Goal: Task Accomplishment & Management: Use online tool/utility

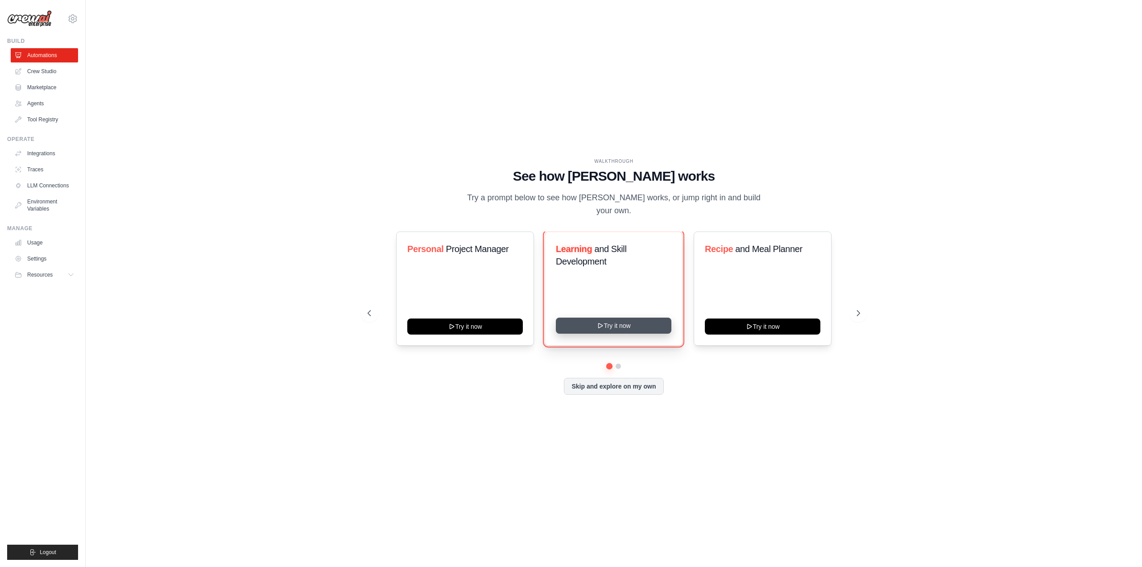
click at [585, 318] on button "Try it now" at bounding box center [614, 326] width 116 height 16
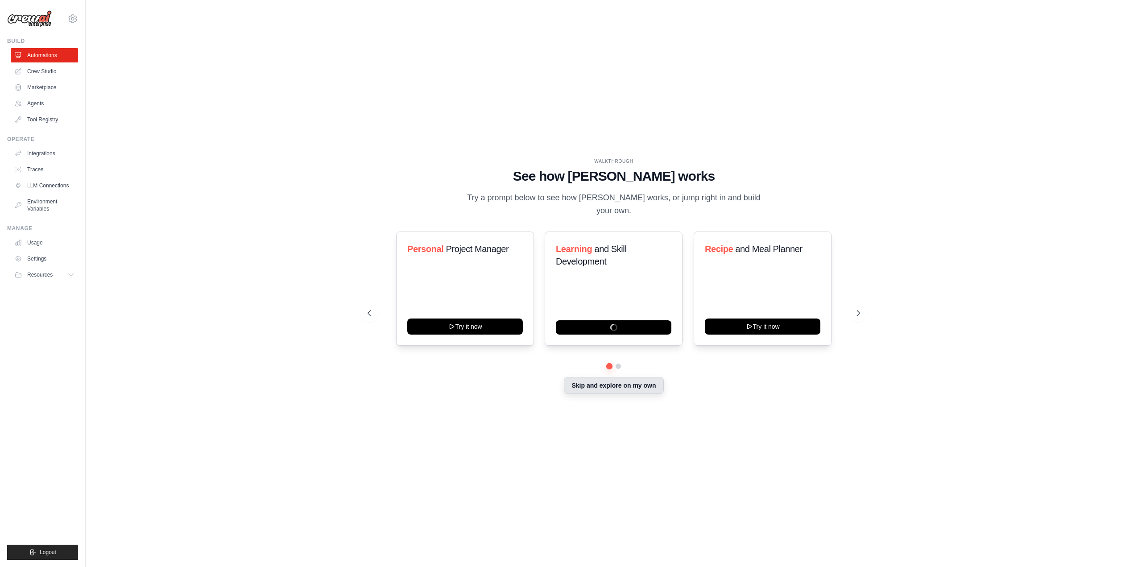
click at [626, 377] on button "Skip and explore on my own" at bounding box center [613, 385] width 99 height 17
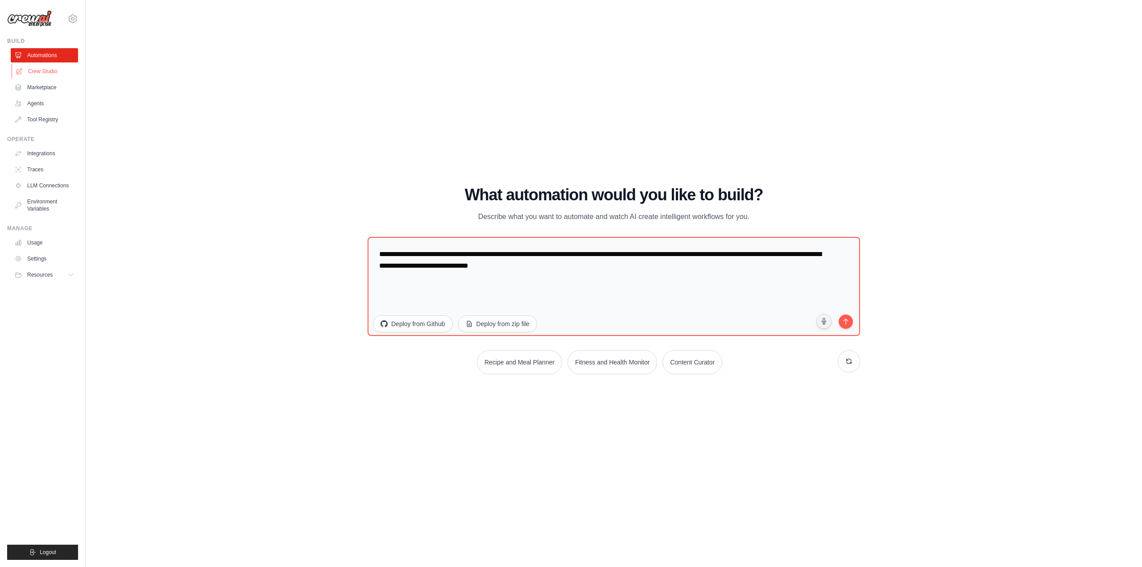
click at [56, 75] on link "Crew Studio" at bounding box center [45, 71] width 67 height 14
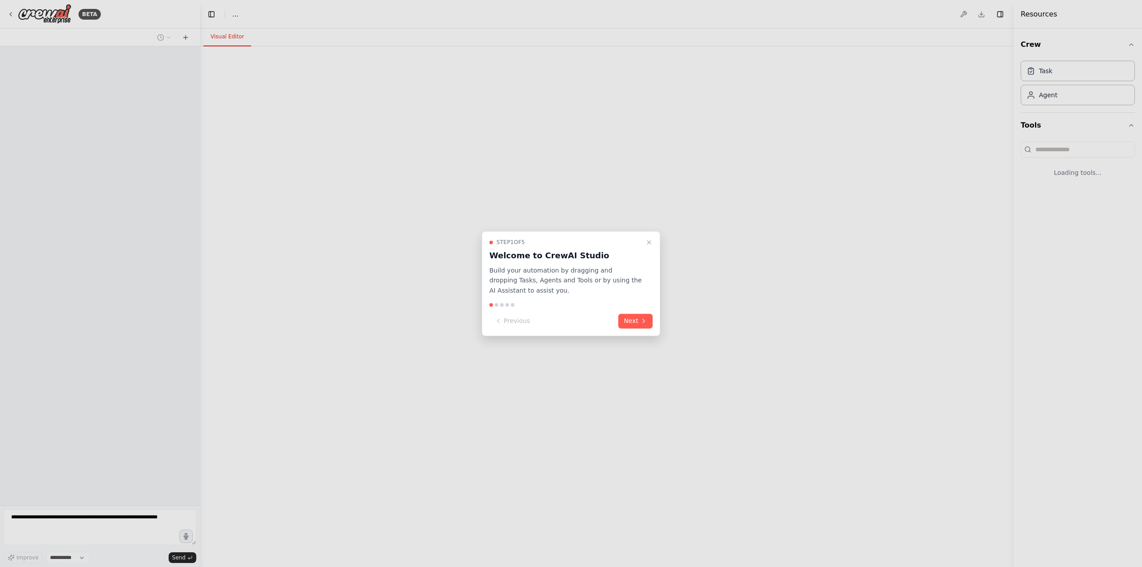
select select "****"
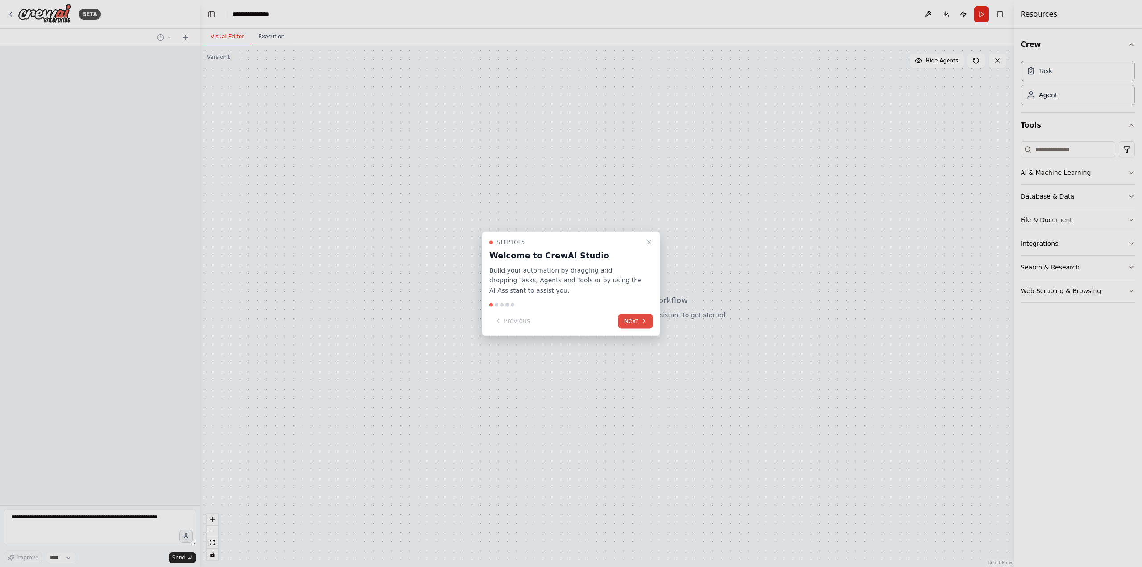
drag, startPoint x: 634, startPoint y: 325, endPoint x: 628, endPoint y: 321, distance: 7.3
click at [634, 325] on button "Next" at bounding box center [635, 321] width 34 height 15
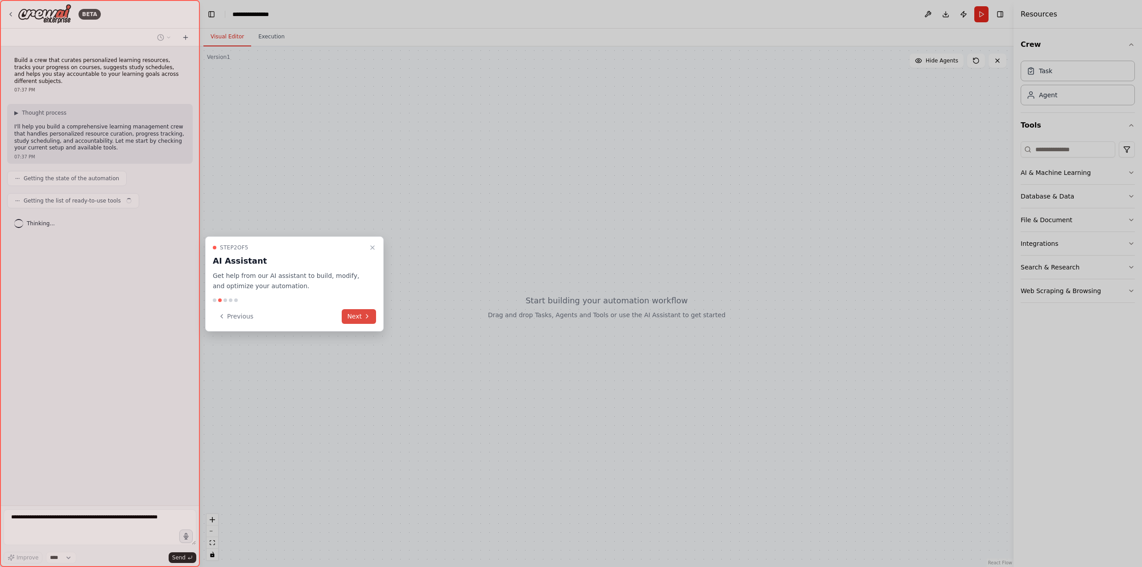
click at [346, 315] on button "Next" at bounding box center [359, 316] width 34 height 15
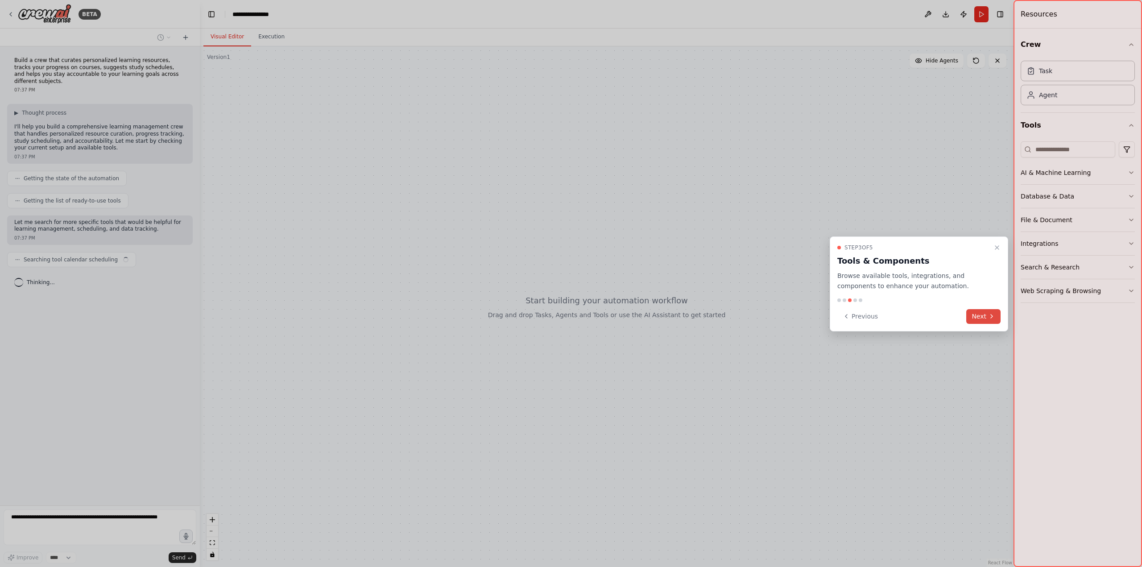
click at [982, 319] on button "Next" at bounding box center [983, 316] width 34 height 15
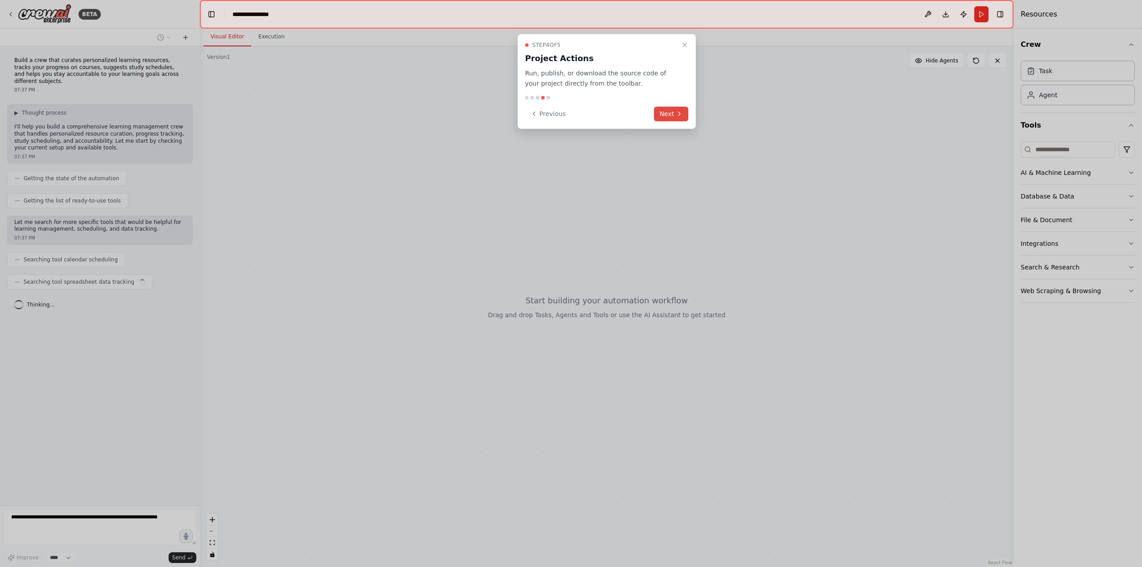
click at [669, 116] on button "Next" at bounding box center [671, 114] width 34 height 15
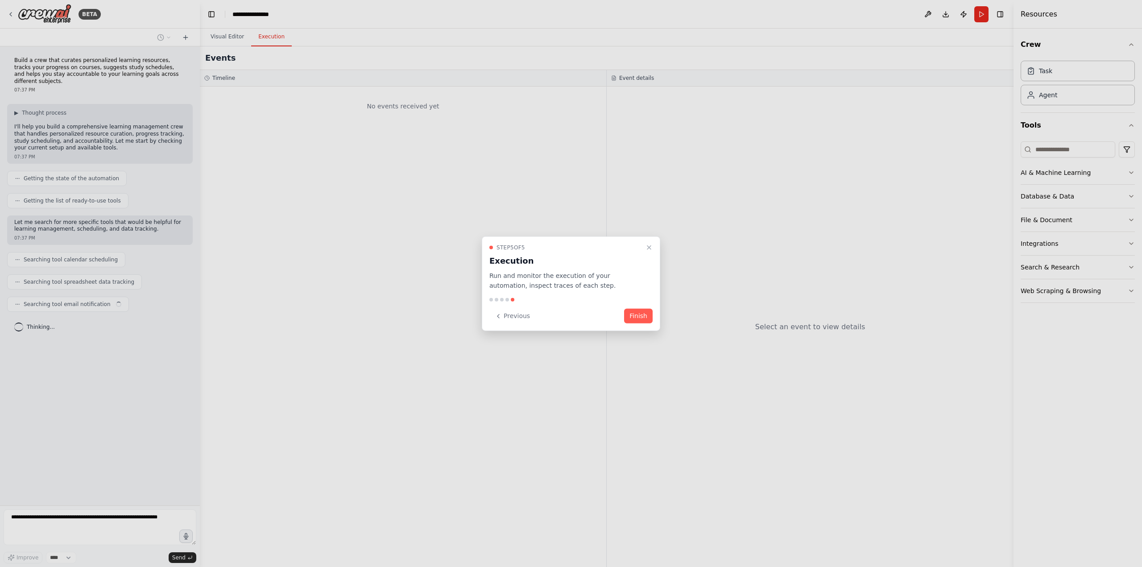
drag, startPoint x: 646, startPoint y: 317, endPoint x: 641, endPoint y: 315, distance: 5.1
click at [645, 317] on button "Finish" at bounding box center [638, 316] width 29 height 15
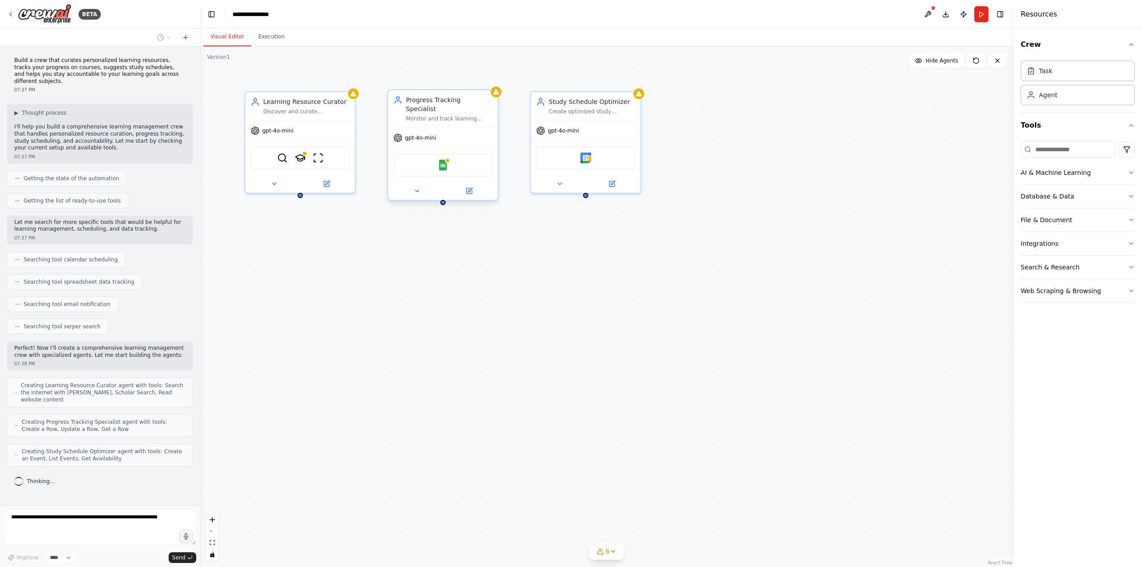
scroll to position [2, 0]
click at [275, 185] on button at bounding box center [274, 182] width 50 height 11
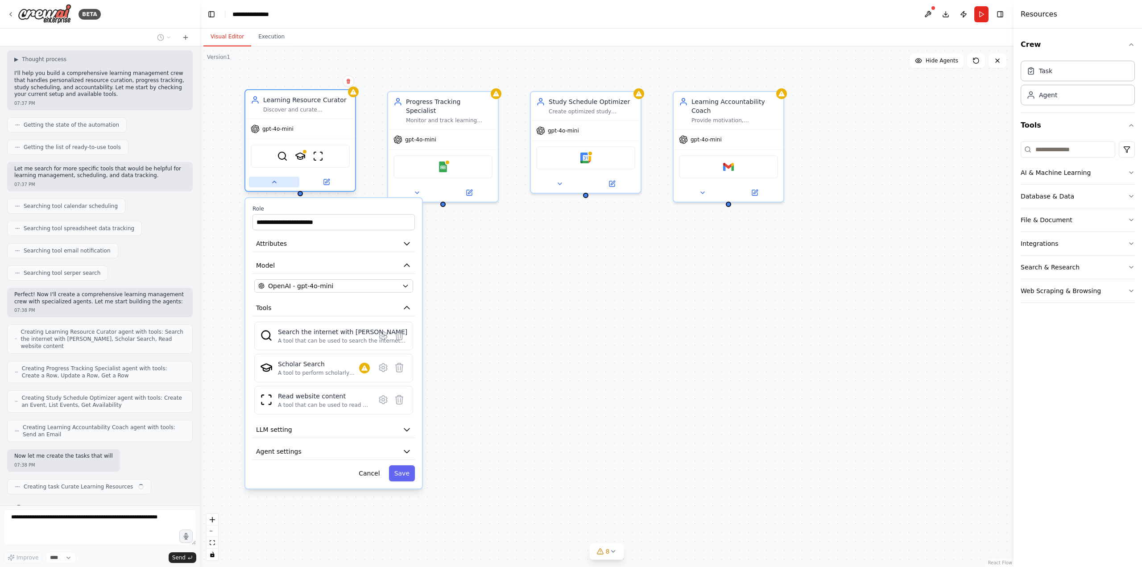
scroll to position [61, 0]
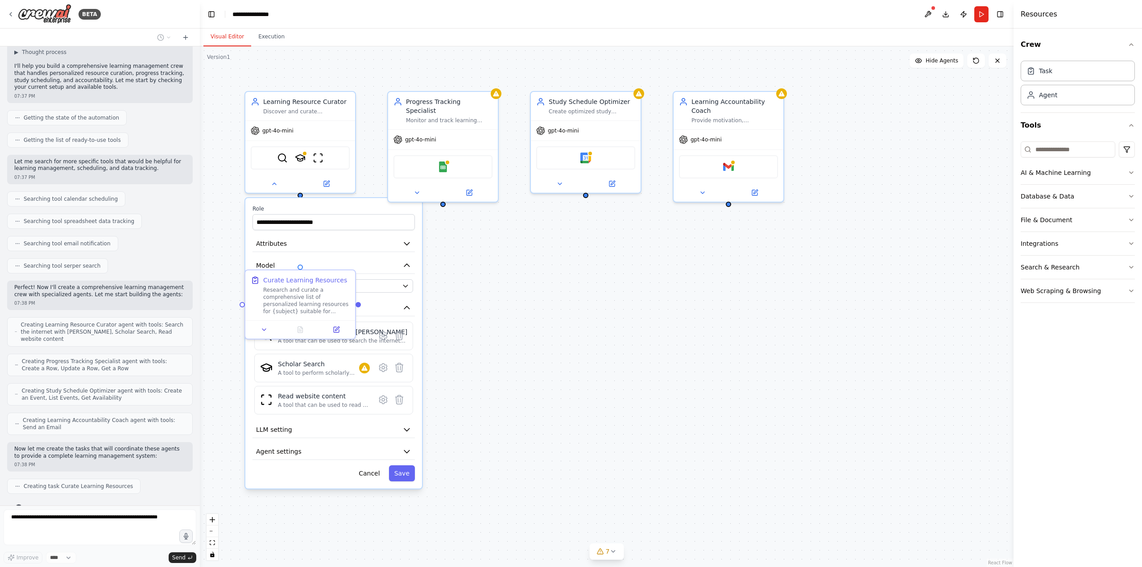
click at [254, 233] on div "**********" at bounding box center [333, 343] width 177 height 290
click at [310, 478] on div "Cancel Save" at bounding box center [333, 473] width 162 height 16
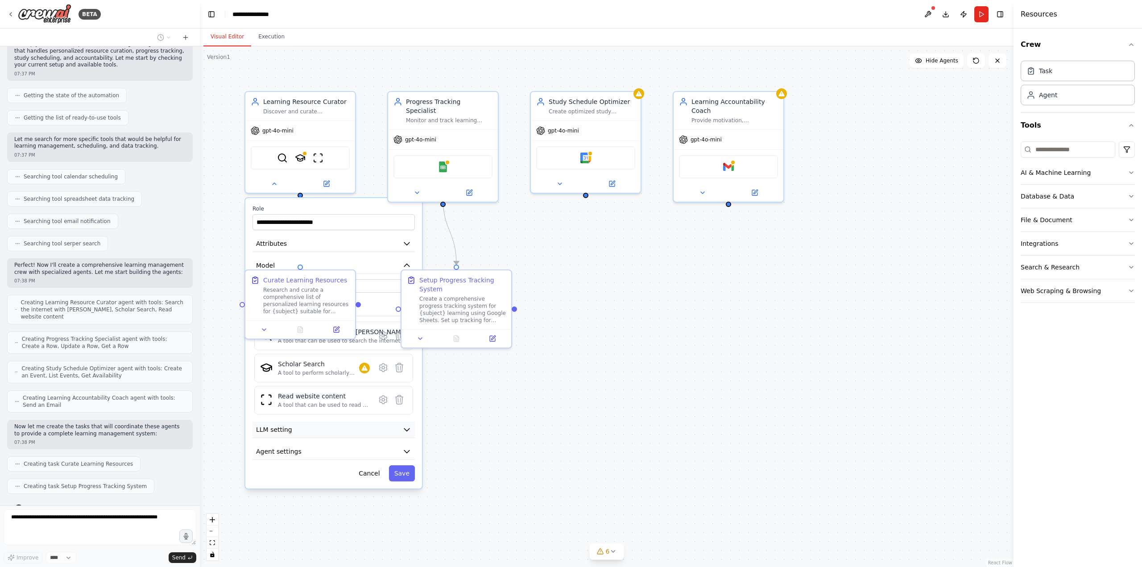
click at [333, 431] on button "LLM setting" at bounding box center [333, 430] width 162 height 17
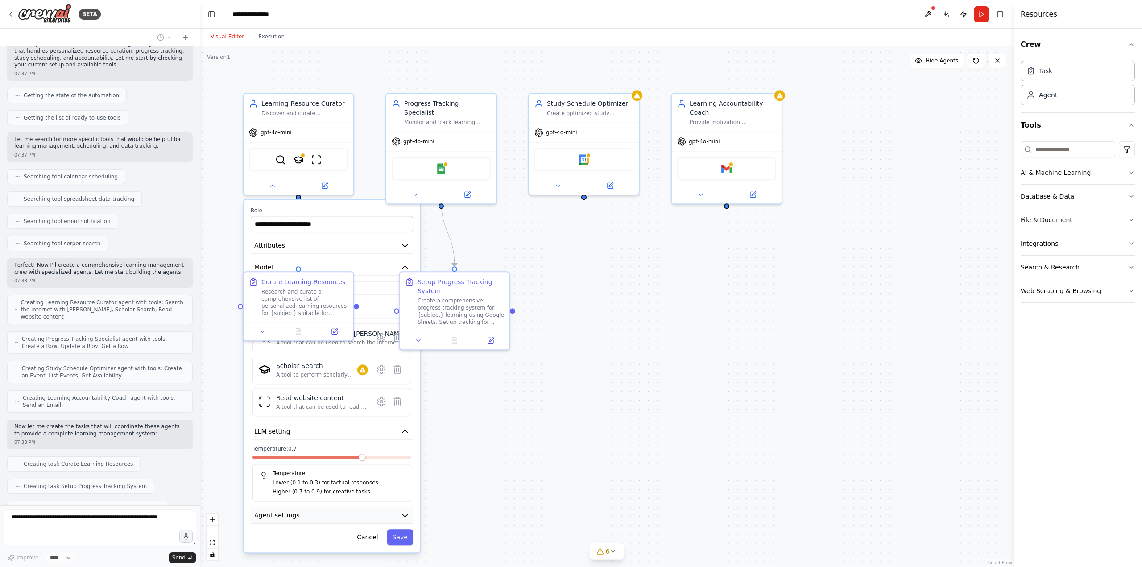
scroll to position [105, 0]
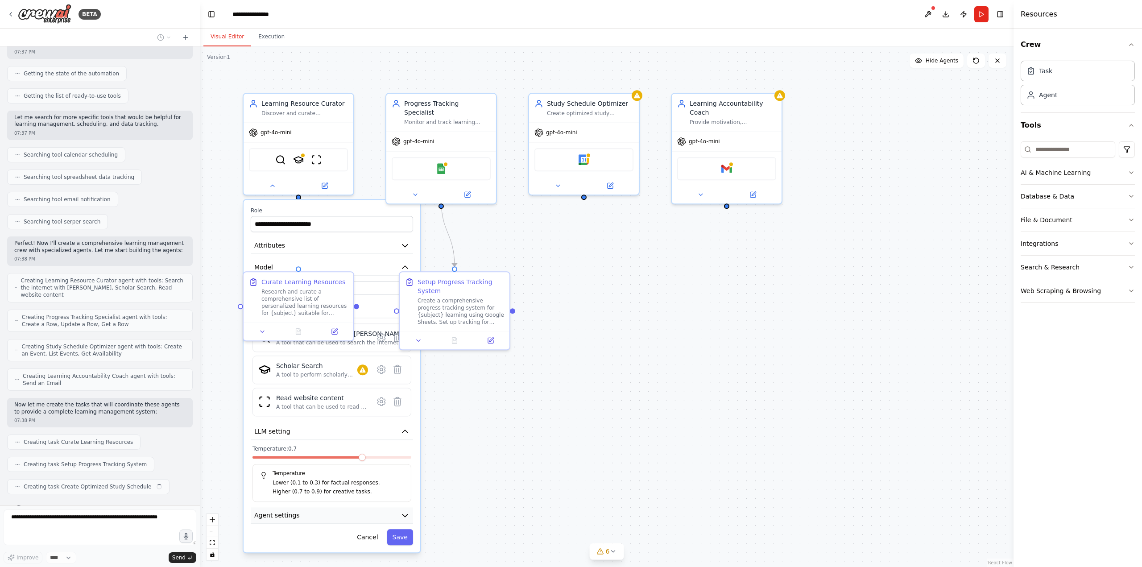
click at [330, 520] on div ".deletable-edge-delete-btn { width: 20px; height: 20px; border: 0px solid #ffff…" at bounding box center [607, 306] width 814 height 521
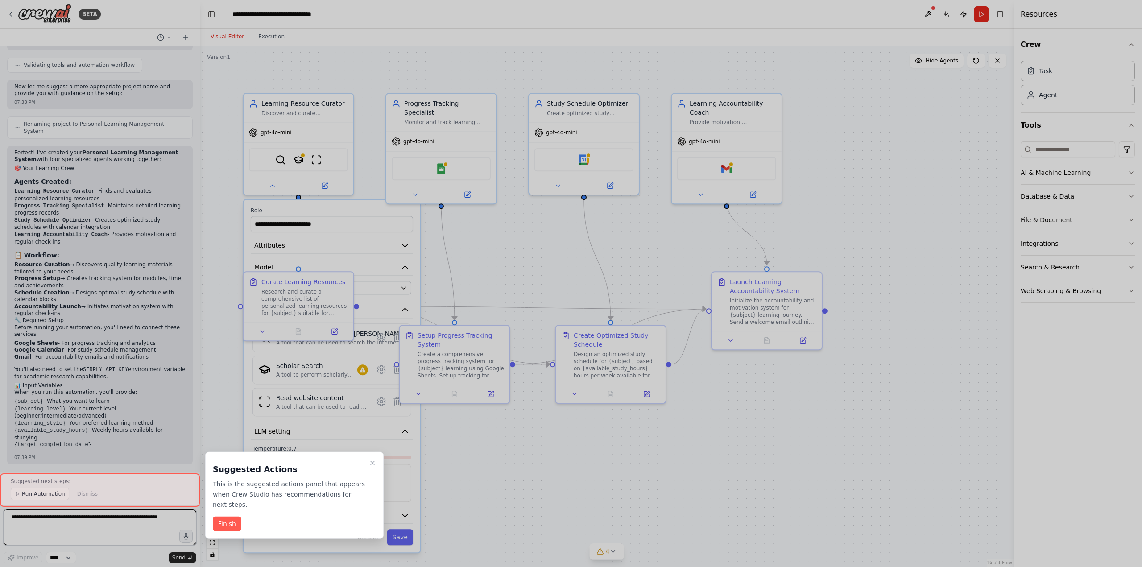
scroll to position [615, 0]
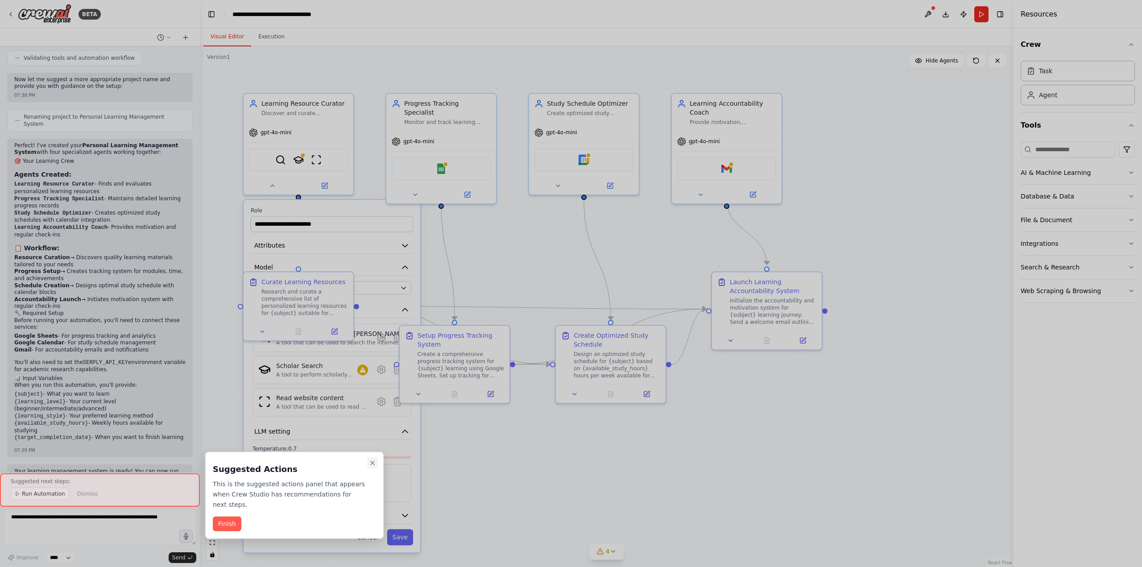
click at [374, 463] on icon "Close walkthrough" at bounding box center [372, 462] width 7 height 7
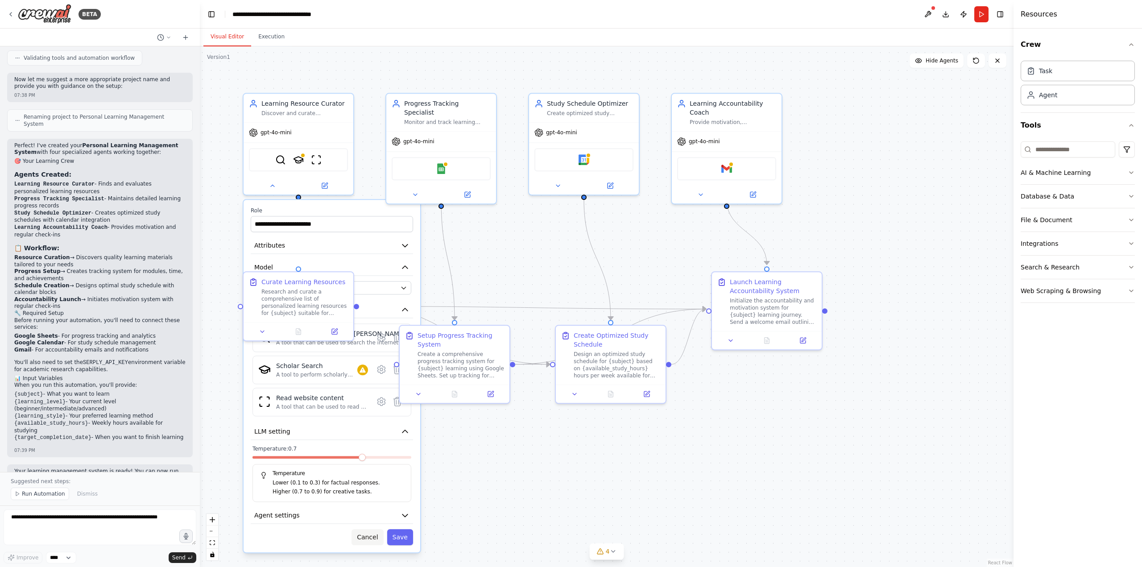
click at [375, 541] on button "Cancel" at bounding box center [368, 537] width 32 height 16
click at [371, 538] on button "Cancel" at bounding box center [368, 537] width 32 height 16
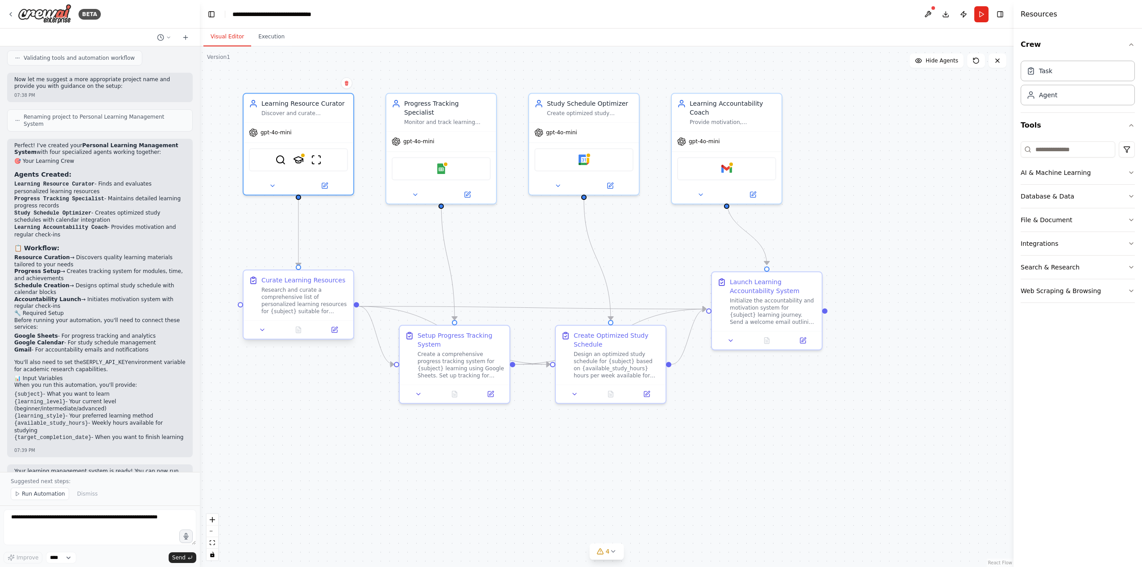
click at [255, 283] on icon at bounding box center [253, 281] width 5 height 6
click at [265, 329] on icon at bounding box center [262, 329] width 7 height 7
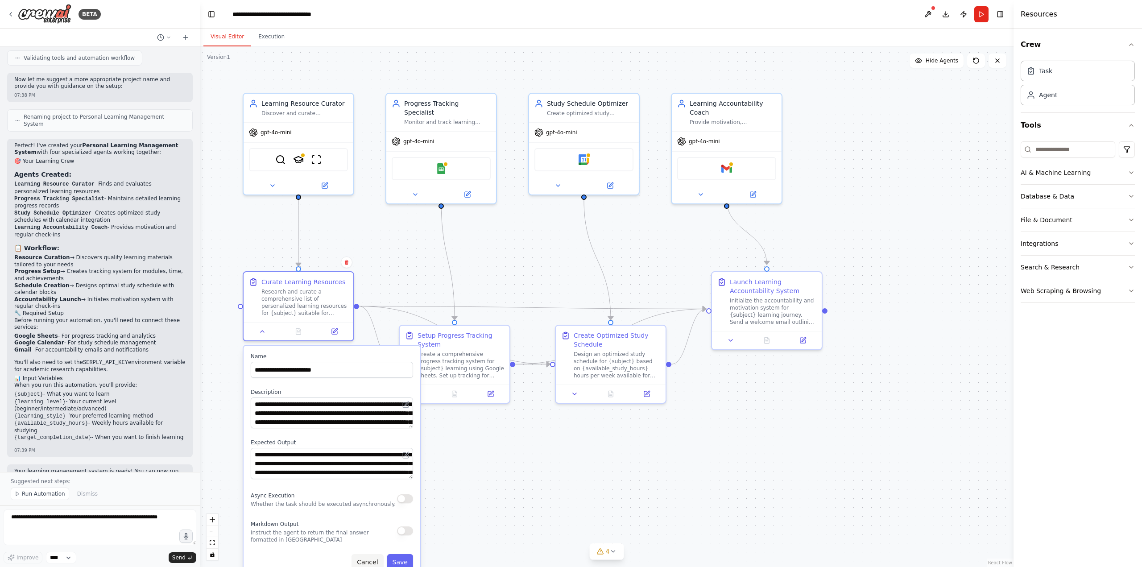
click at [374, 561] on button "Cancel" at bounding box center [368, 562] width 32 height 16
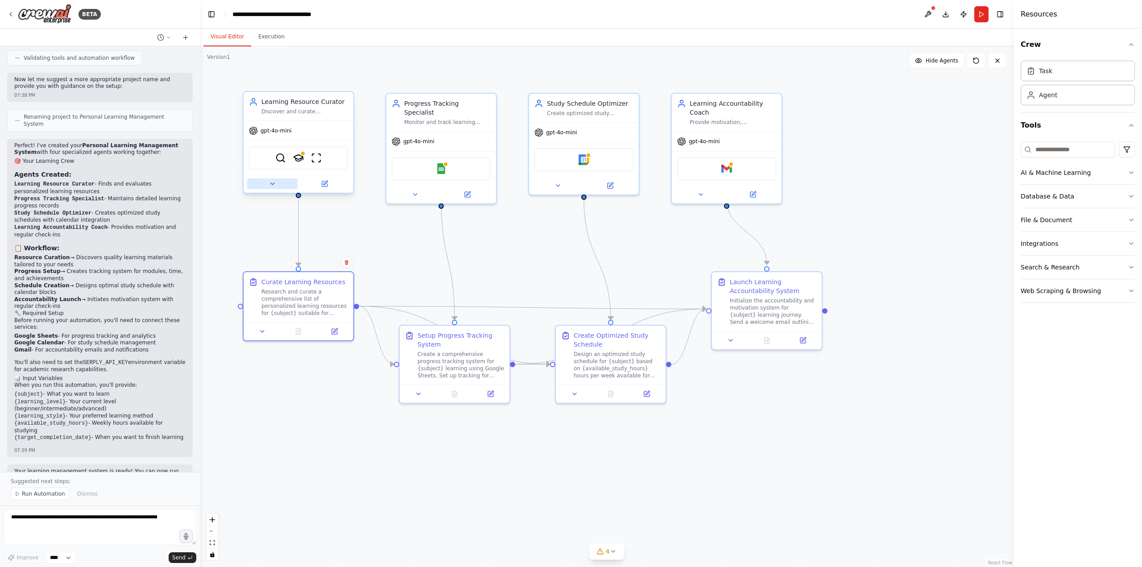
click at [272, 184] on icon at bounding box center [272, 183] width 7 height 7
click at [272, 184] on icon at bounding box center [272, 184] width 4 height 2
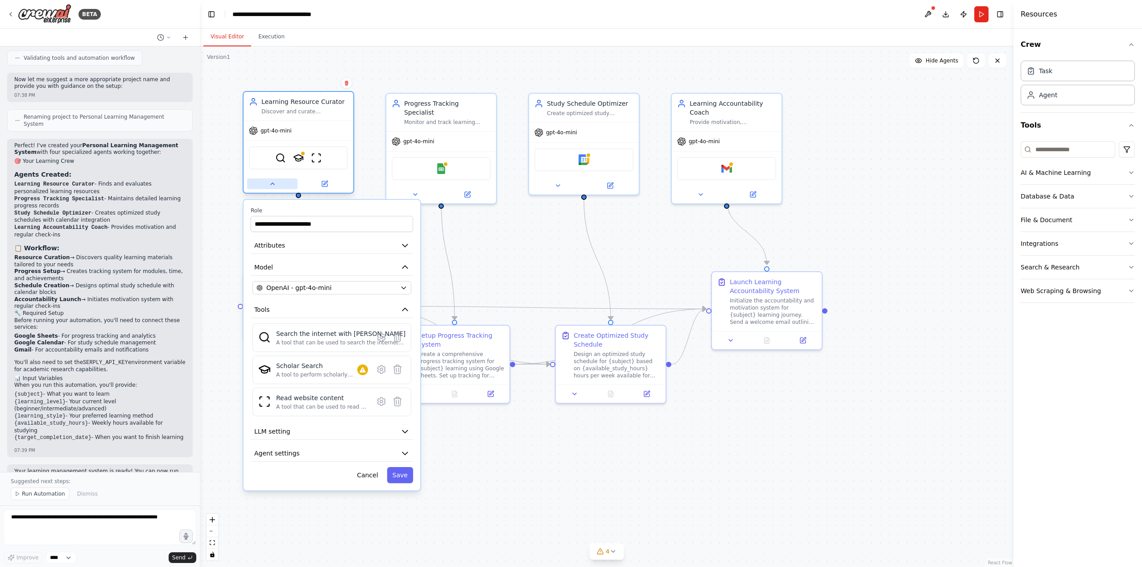
click at [272, 184] on icon at bounding box center [272, 184] width 4 height 2
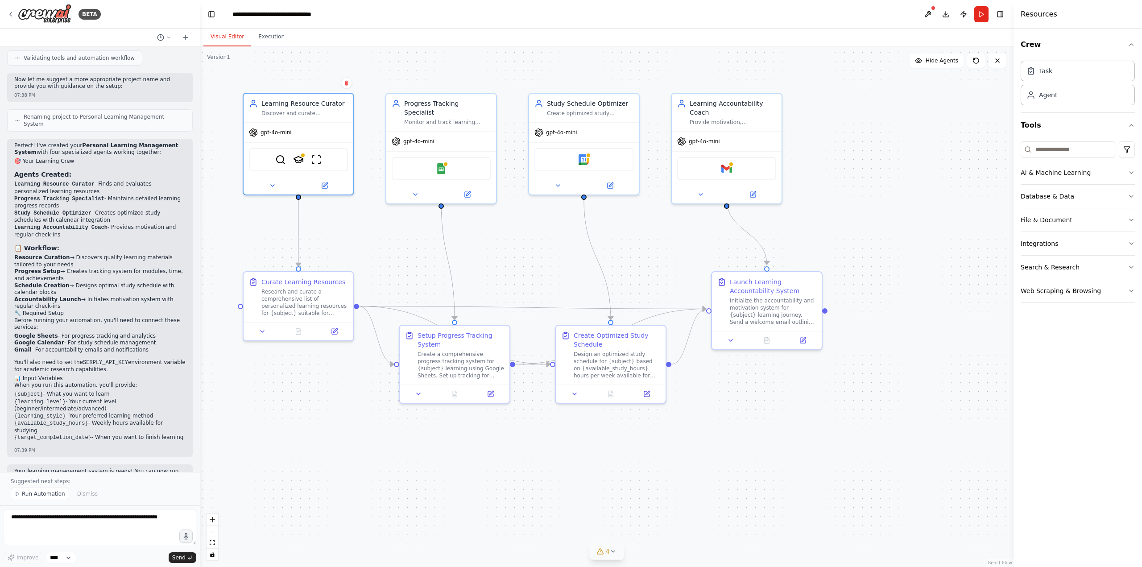
click at [600, 552] on icon at bounding box center [600, 551] width 7 height 7
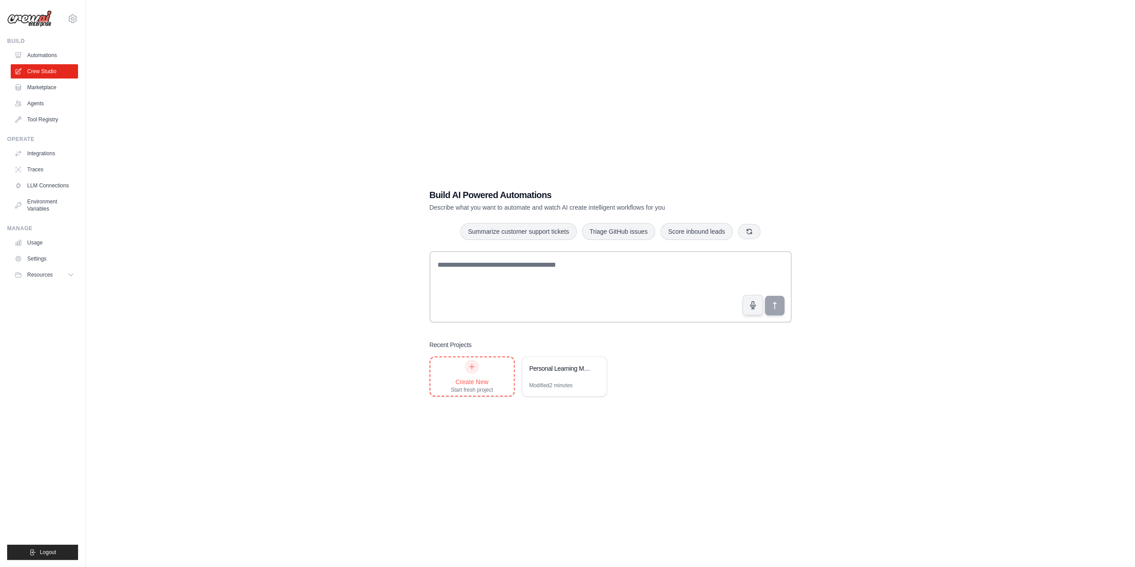
click at [468, 364] on div at bounding box center [472, 367] width 14 height 14
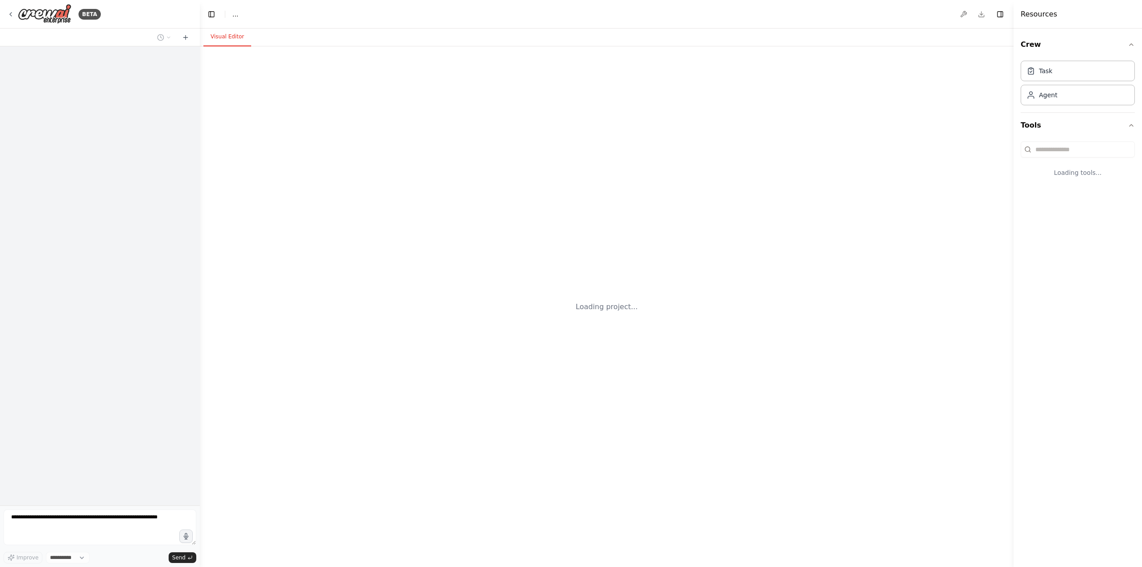
select select "****"
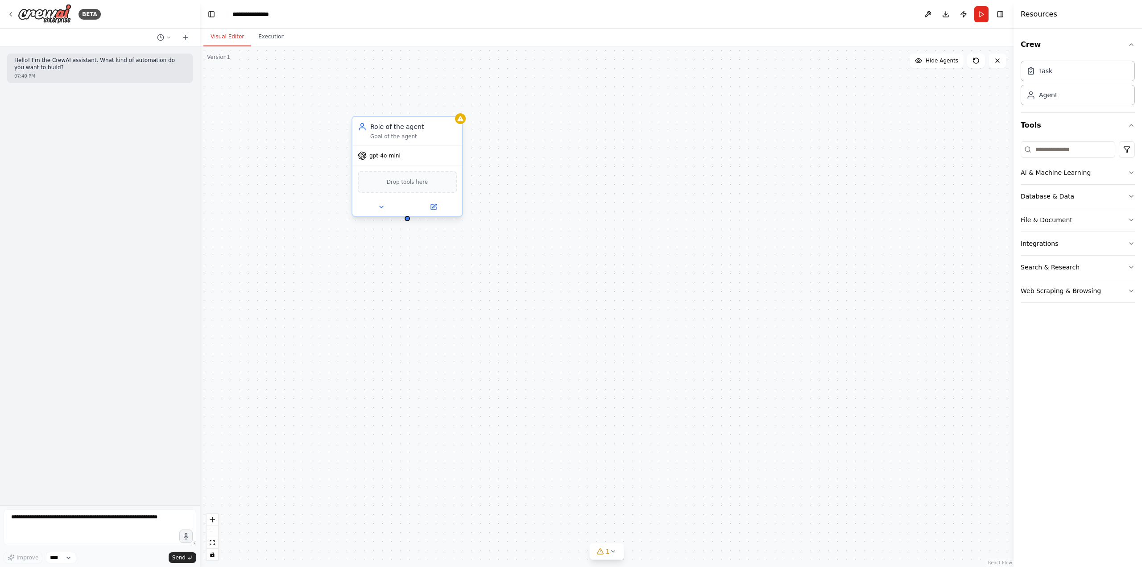
click at [406, 131] on div "Role of the agent" at bounding box center [413, 126] width 87 height 9
click at [435, 208] on icon at bounding box center [433, 206] width 5 height 5
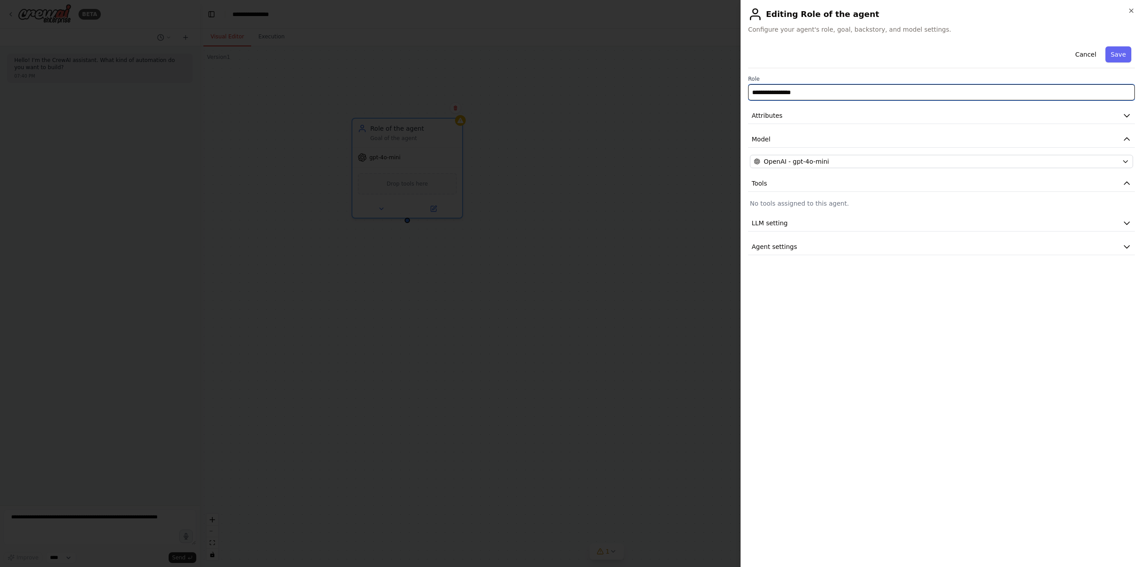
click at [806, 92] on input "**********" at bounding box center [941, 92] width 387 height 16
drag, startPoint x: 804, startPoint y: 95, endPoint x: 724, endPoint y: 88, distance: 80.6
click at [737, 94] on body "**********" at bounding box center [571, 283] width 1142 height 567
drag, startPoint x: 807, startPoint y: 92, endPoint x: 680, endPoint y: 93, distance: 126.7
click at [683, 92] on body "**********" at bounding box center [571, 283] width 1142 height 567
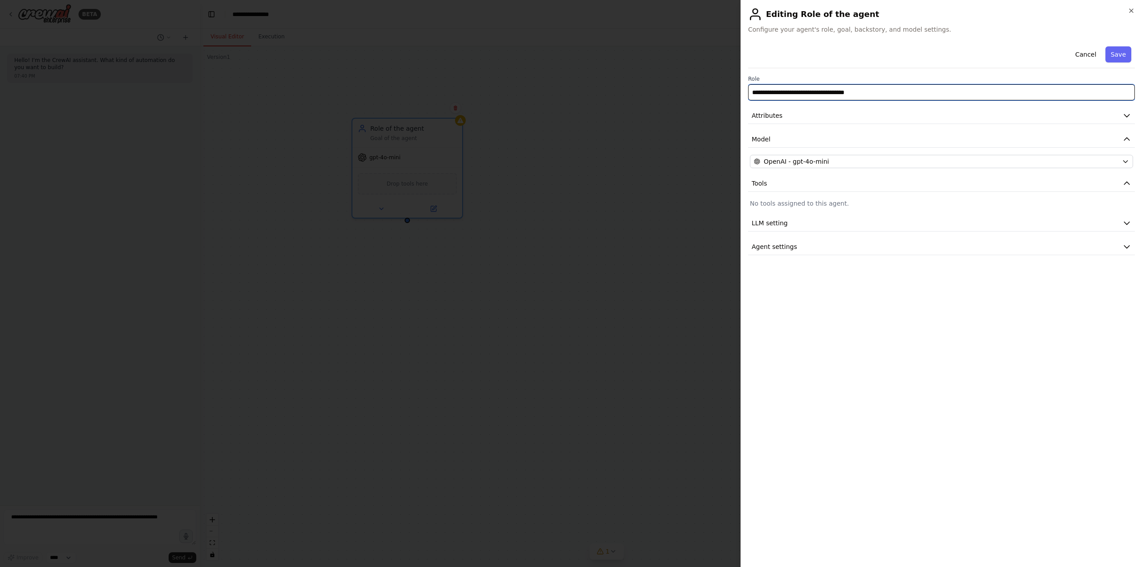
type input "**********"
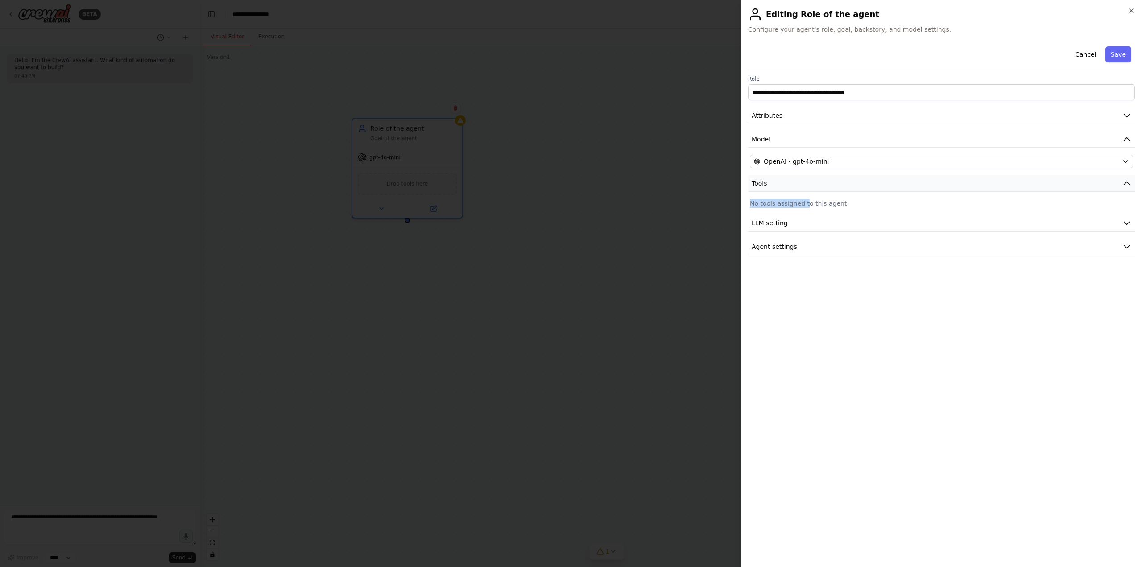
drag, startPoint x: 805, startPoint y: 198, endPoint x: 804, endPoint y: 189, distance: 8.5
click at [804, 189] on div "**********" at bounding box center [941, 149] width 387 height 212
click at [863, 190] on button "Tools" at bounding box center [941, 183] width 387 height 17
click at [843, 206] on button "LLM setting" at bounding box center [941, 207] width 387 height 17
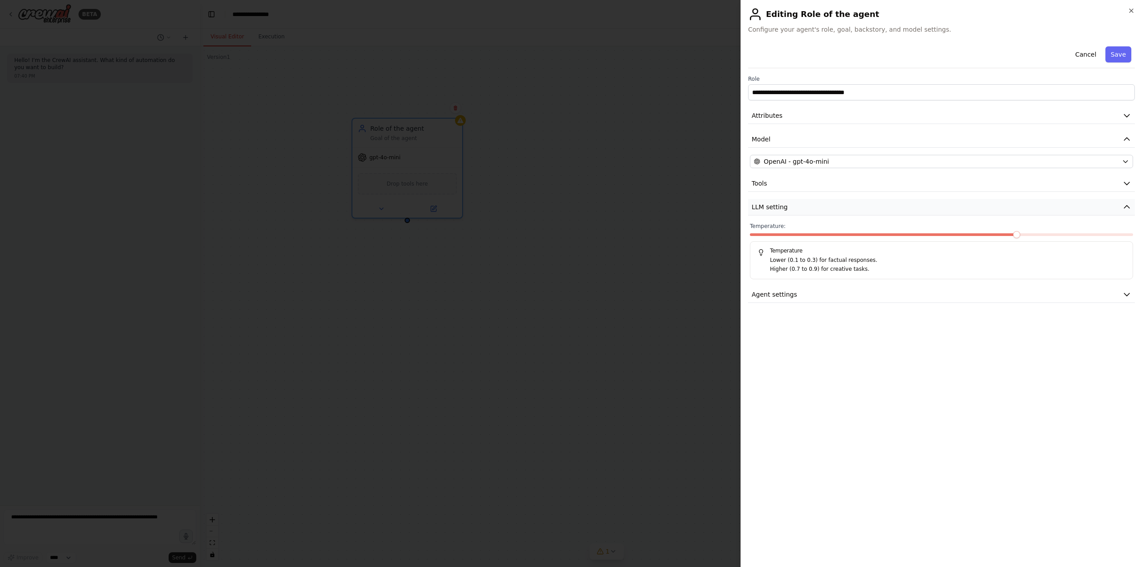
click at [843, 206] on button "LLM setting" at bounding box center [941, 207] width 387 height 17
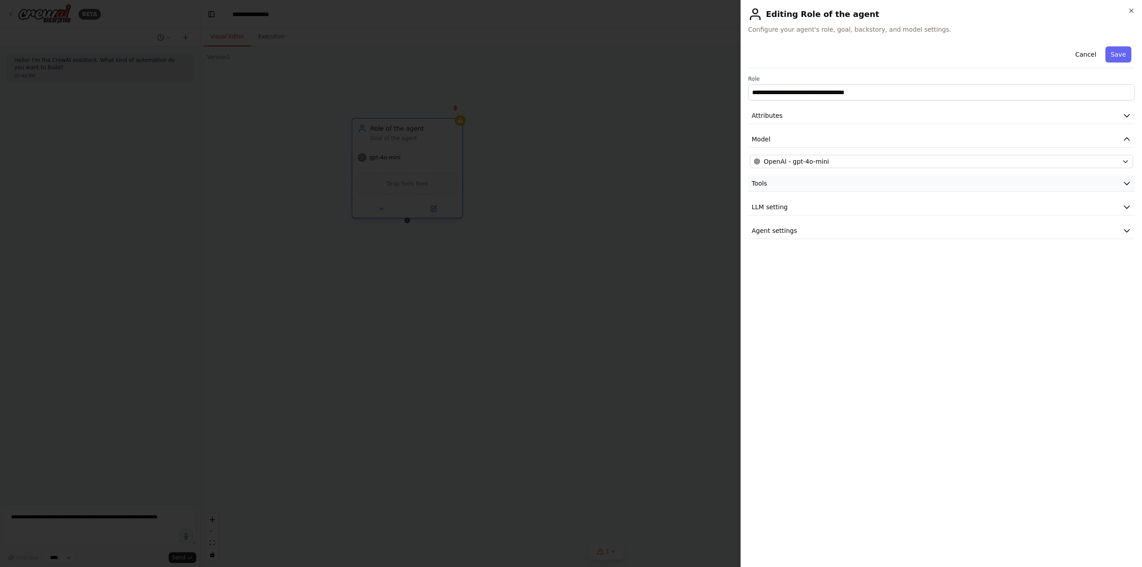
click at [812, 175] on button "Tools" at bounding box center [941, 183] width 387 height 17
click at [794, 205] on p "No tools assigned to this agent." at bounding box center [941, 203] width 383 height 9
click at [1123, 182] on icon "button" at bounding box center [1126, 183] width 9 height 9
click at [1116, 52] on button "Save" at bounding box center [1118, 54] width 26 height 16
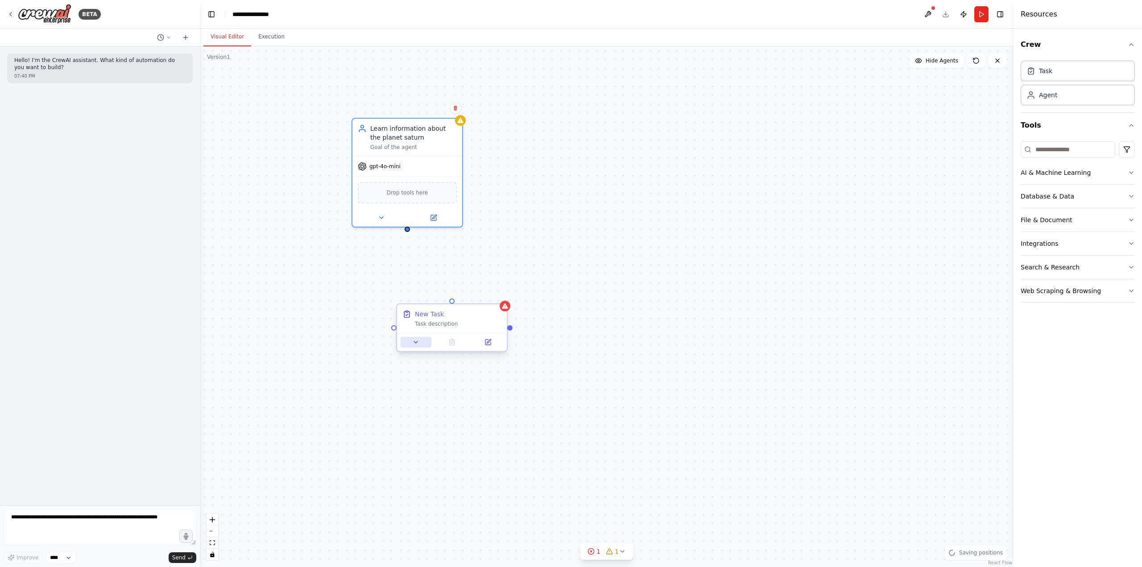
click at [416, 346] on button at bounding box center [416, 342] width 31 height 11
drag, startPoint x: 437, startPoint y: 384, endPoint x: 326, endPoint y: 372, distance: 112.2
click at [326, 372] on div "**********" at bounding box center [607, 306] width 814 height 521
drag, startPoint x: 455, startPoint y: 384, endPoint x: 399, endPoint y: 384, distance: 56.7
click at [399, 384] on div "**********" at bounding box center [485, 474] width 177 height 232
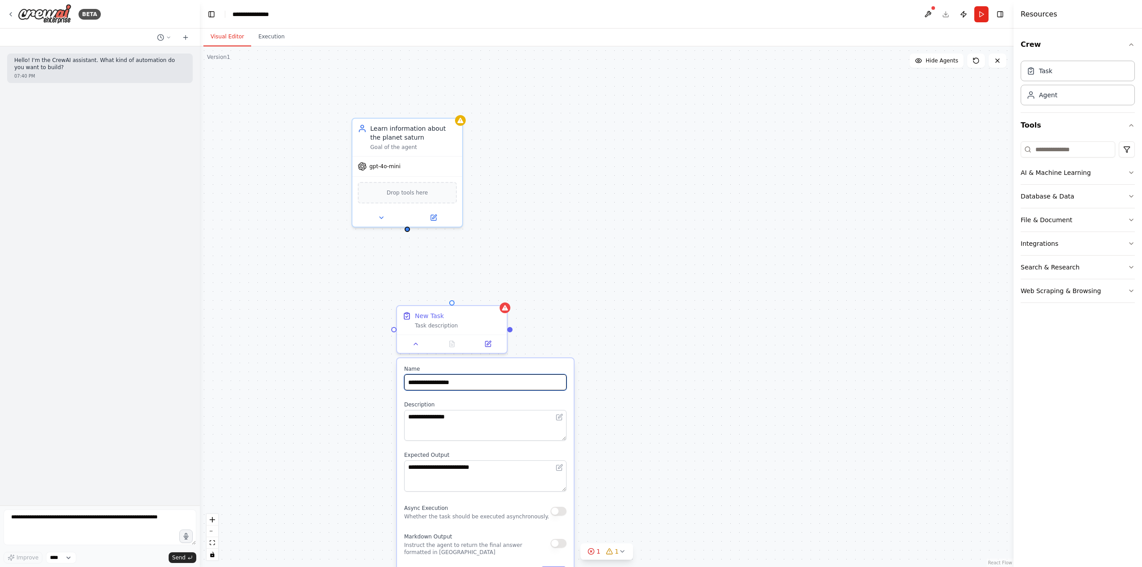
type input "**********"
click at [446, 474] on textarea "**********" at bounding box center [485, 475] width 162 height 31
drag, startPoint x: 470, startPoint y: 469, endPoint x: 229, endPoint y: 432, distance: 243.7
click at [228, 444] on div "**********" at bounding box center [607, 306] width 814 height 521
type textarea "*"
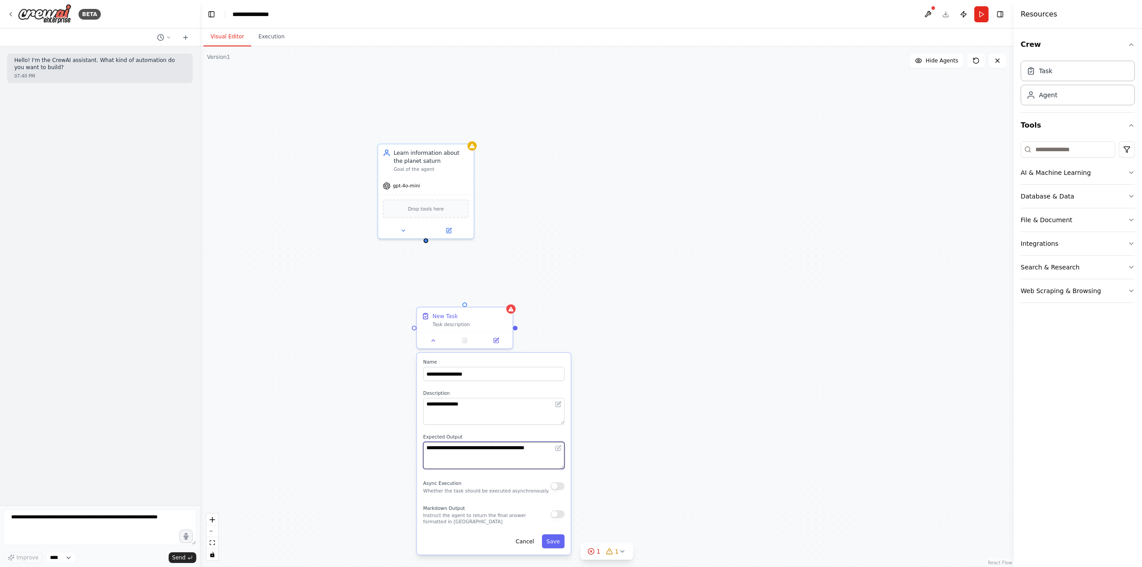
click at [542, 449] on textarea "**********" at bounding box center [493, 455] width 141 height 27
type textarea "**********"
click at [555, 540] on button "Save" at bounding box center [553, 541] width 23 height 14
click at [426, 242] on div "Learn information about the planet saturn Goal of the agent gpt-4o-mini Drop to…" at bounding box center [607, 306] width 814 height 521
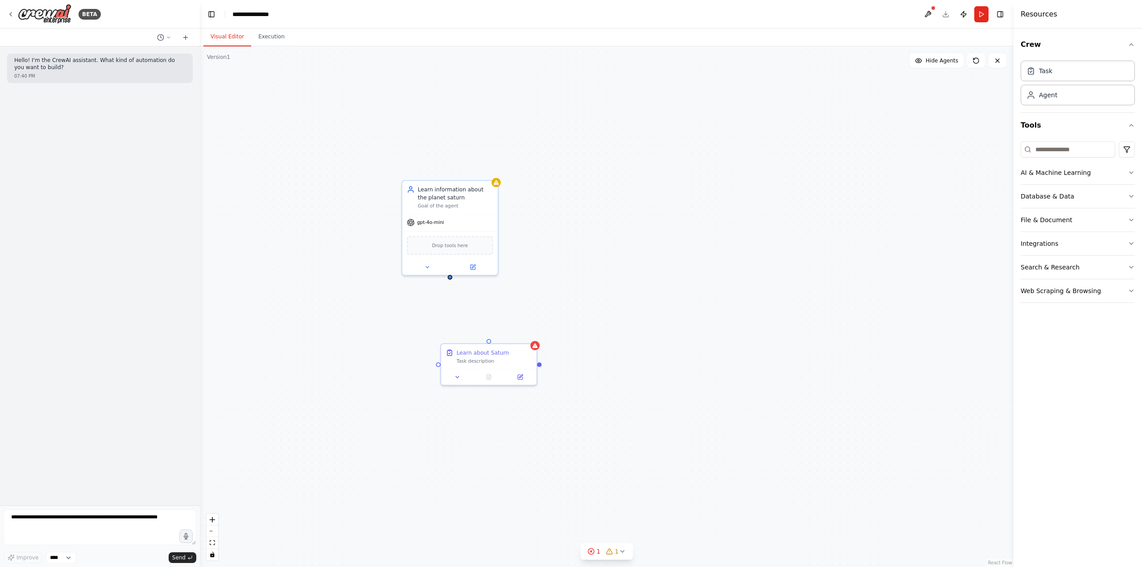
drag, startPoint x: 426, startPoint y: 242, endPoint x: 476, endPoint y: 314, distance: 87.4
click at [451, 279] on div "Learn information about the planet saturn Goal of the agent gpt-4o-mini Drop to…" at bounding box center [607, 306] width 814 height 521
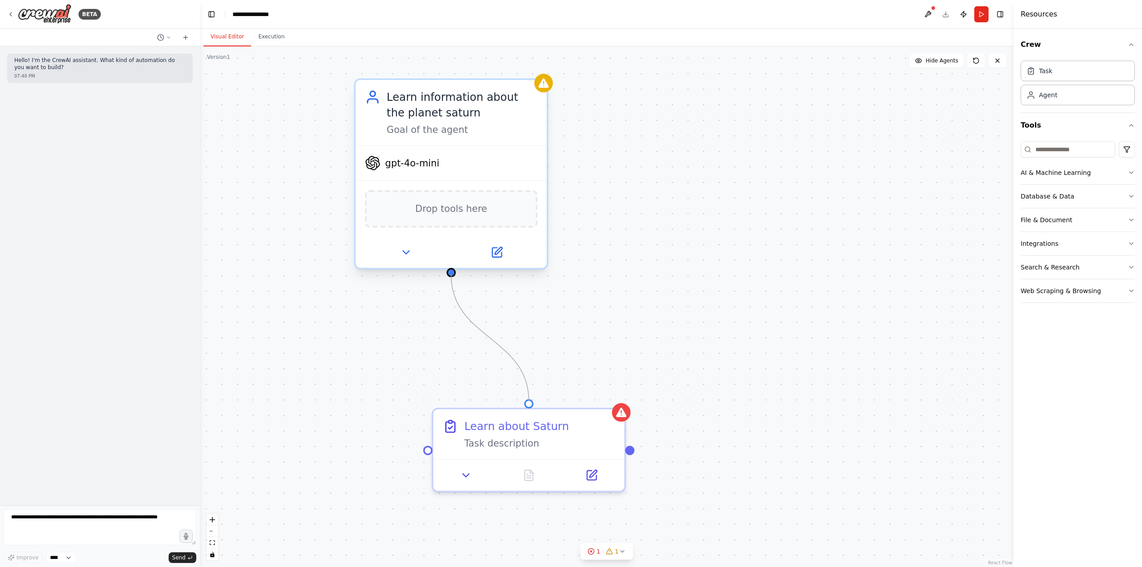
drag, startPoint x: 527, startPoint y: 398, endPoint x: 440, endPoint y: 267, distance: 157.1
click at [440, 267] on div "Learn information about the planet saturn Goal of the agent gpt-4o-mini Drop to…" at bounding box center [798, 410] width 1417 height 906
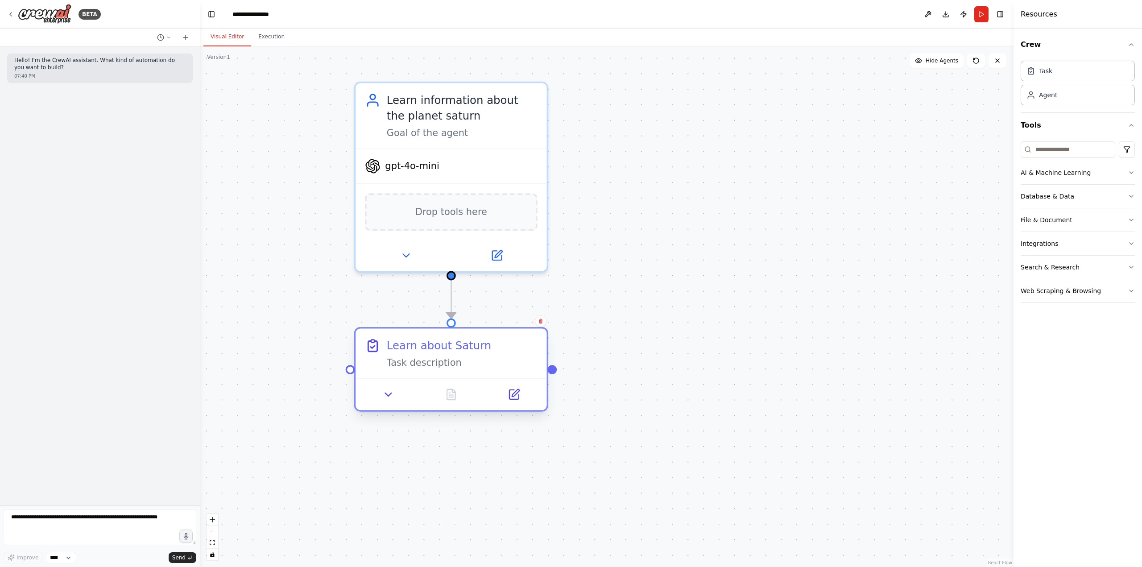
drag, startPoint x: 469, startPoint y: 393, endPoint x: 508, endPoint y: 366, distance: 46.9
click at [508, 366] on div "Learn about Saturn Task description" at bounding box center [451, 353] width 191 height 50
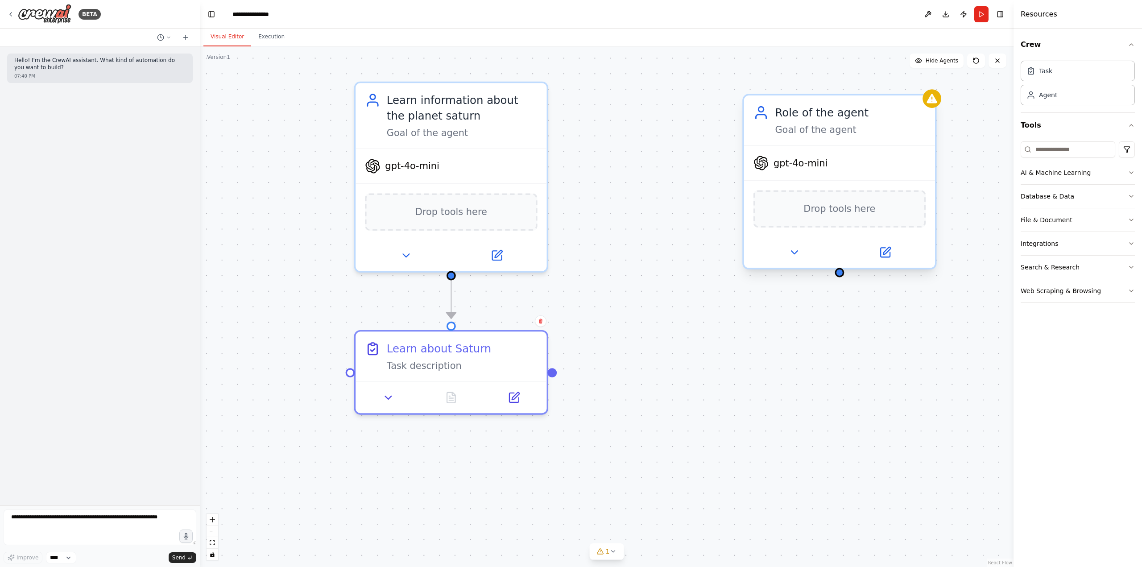
click at [807, 115] on div "Role of the agent" at bounding box center [850, 113] width 151 height 16
click at [805, 121] on div "Role of the agent Goal of the agent" at bounding box center [850, 120] width 151 height 31
click at [802, 122] on div "Role of the agent Goal of the agent" at bounding box center [850, 120] width 151 height 31
click at [810, 132] on div "Goal of the agent" at bounding box center [850, 130] width 151 height 12
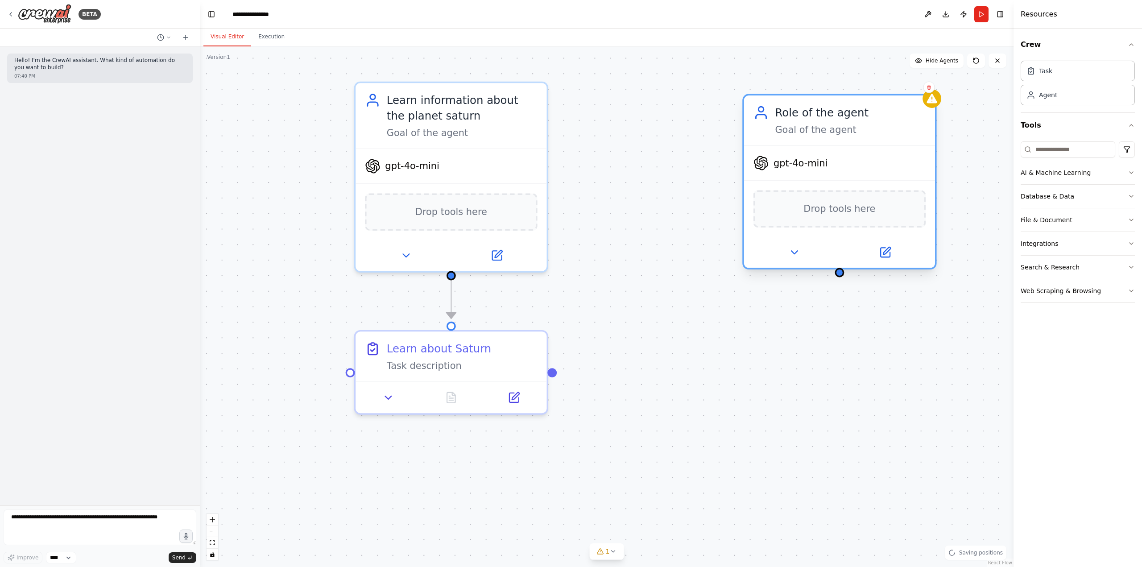
click at [810, 132] on div "Goal of the agent" at bounding box center [850, 130] width 151 height 12
click at [833, 103] on div "Role of the agent Goal of the agent" at bounding box center [839, 120] width 191 height 50
click at [830, 117] on div "Role of the agent" at bounding box center [850, 113] width 151 height 16
click at [890, 249] on icon at bounding box center [885, 252] width 12 height 12
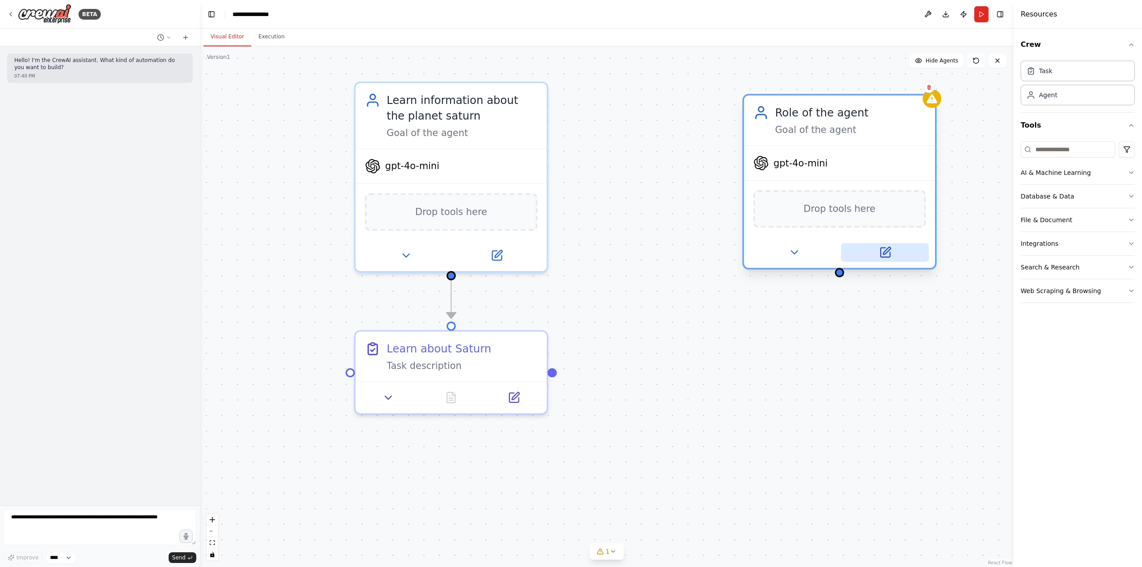
click at [886, 255] on icon at bounding box center [884, 252] width 9 height 9
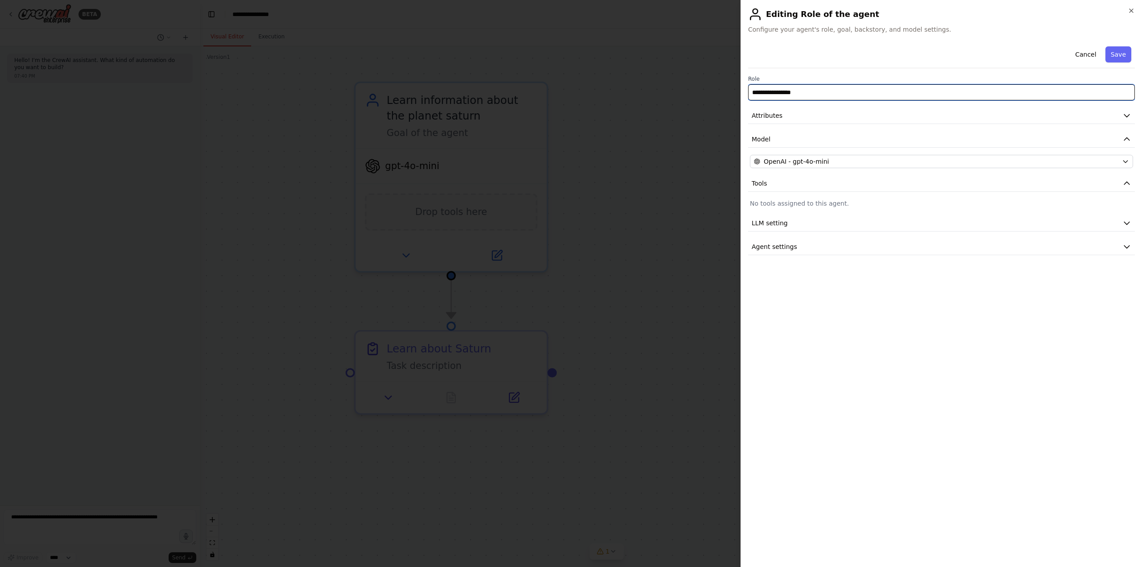
drag, startPoint x: 778, startPoint y: 87, endPoint x: 637, endPoint y: 77, distance: 140.9
click at [637, 77] on body "**********" at bounding box center [571, 283] width 1142 height 567
type input "**********"
click at [777, 187] on button "Tools" at bounding box center [941, 183] width 387 height 17
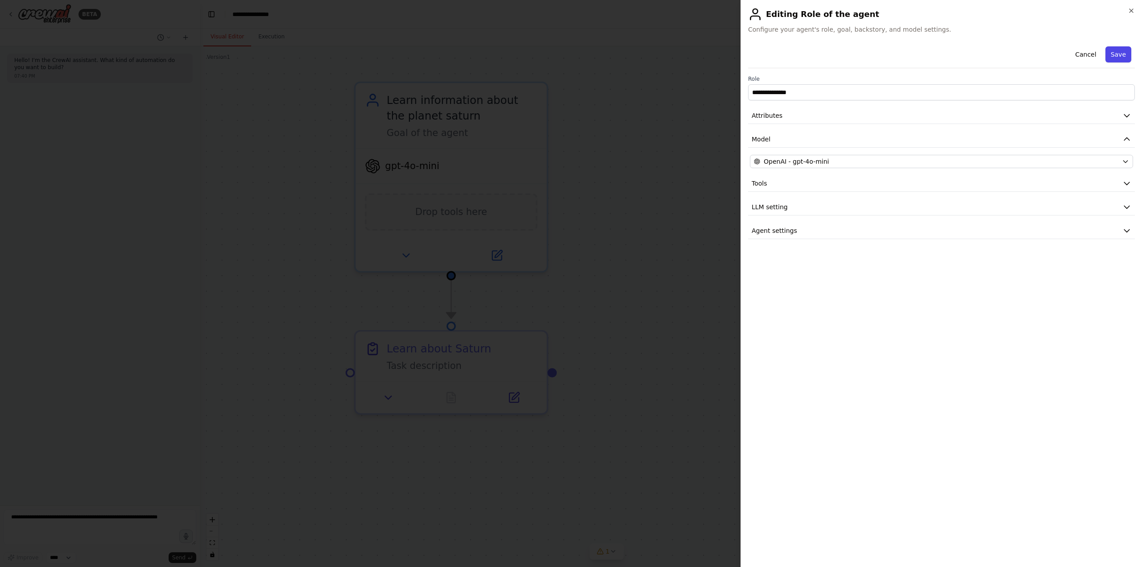
click at [1116, 53] on button "Save" at bounding box center [1118, 54] width 26 height 16
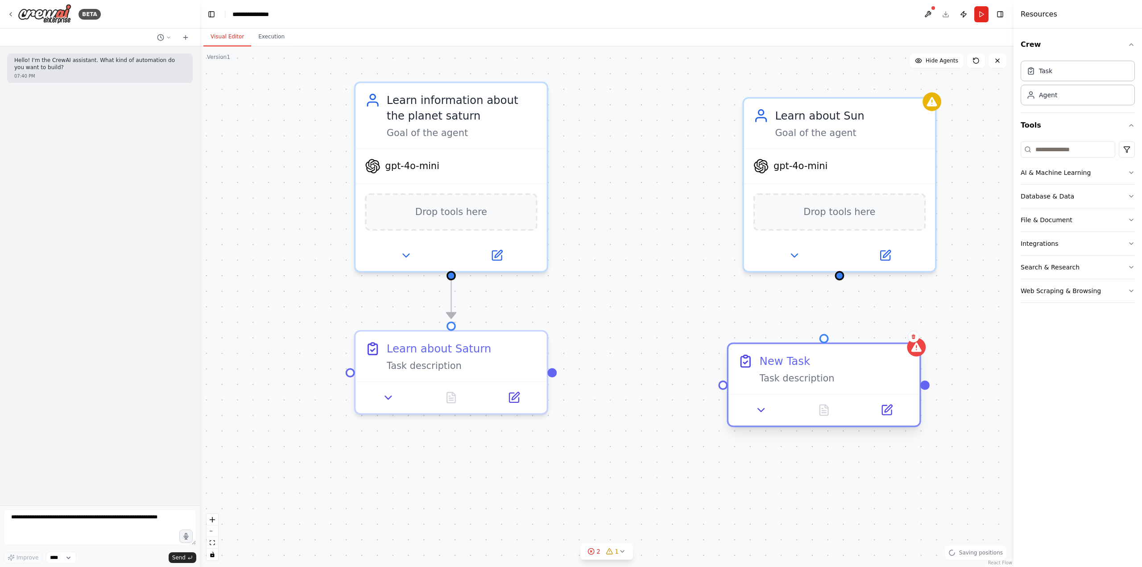
drag, startPoint x: 881, startPoint y: 389, endPoint x: 797, endPoint y: 384, distance: 84.0
click at [779, 374] on div "Task description" at bounding box center [835, 378] width 151 height 12
click at [892, 409] on icon at bounding box center [887, 410] width 12 height 12
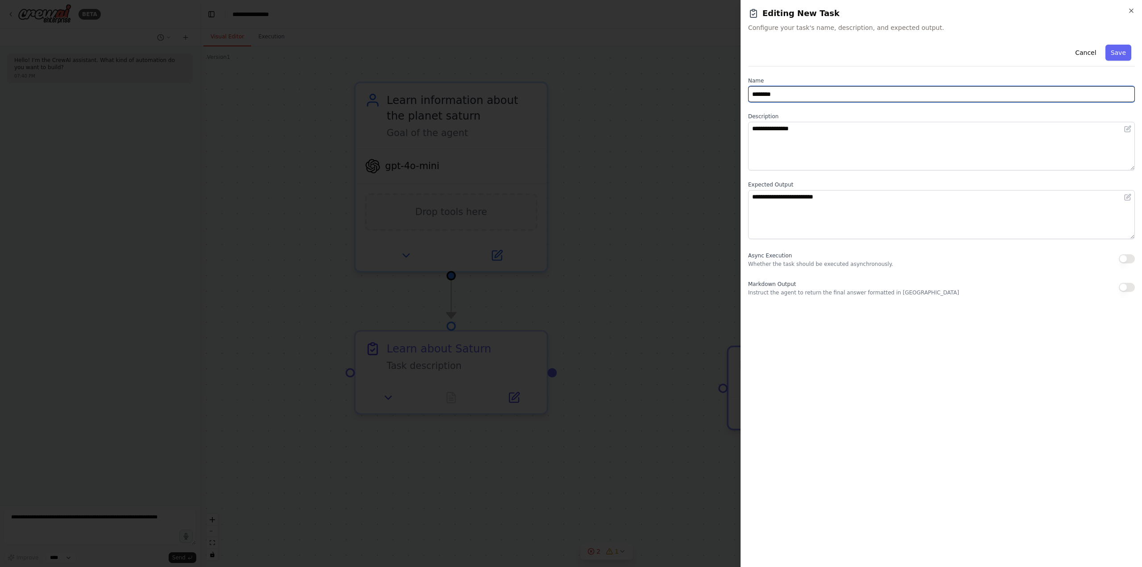
drag, startPoint x: 791, startPoint y: 90, endPoint x: 677, endPoint y: 85, distance: 113.9
click at [678, 85] on body "**********" at bounding box center [571, 283] width 1142 height 567
type input "**********"
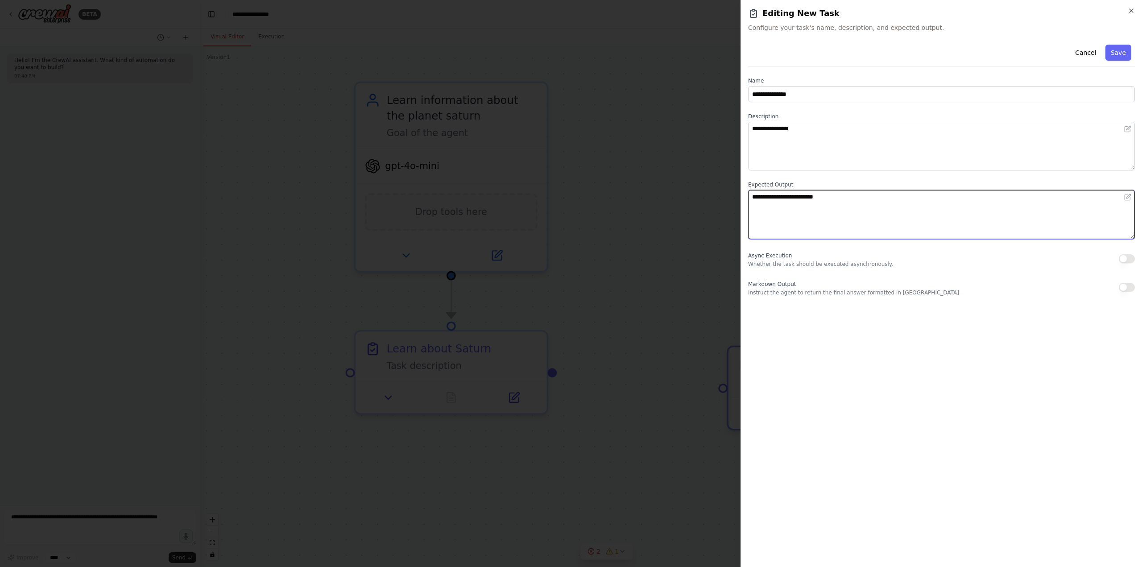
drag, startPoint x: 850, startPoint y: 204, endPoint x: 652, endPoint y: 168, distance: 201.3
click at [652, 168] on body "**********" at bounding box center [571, 283] width 1142 height 567
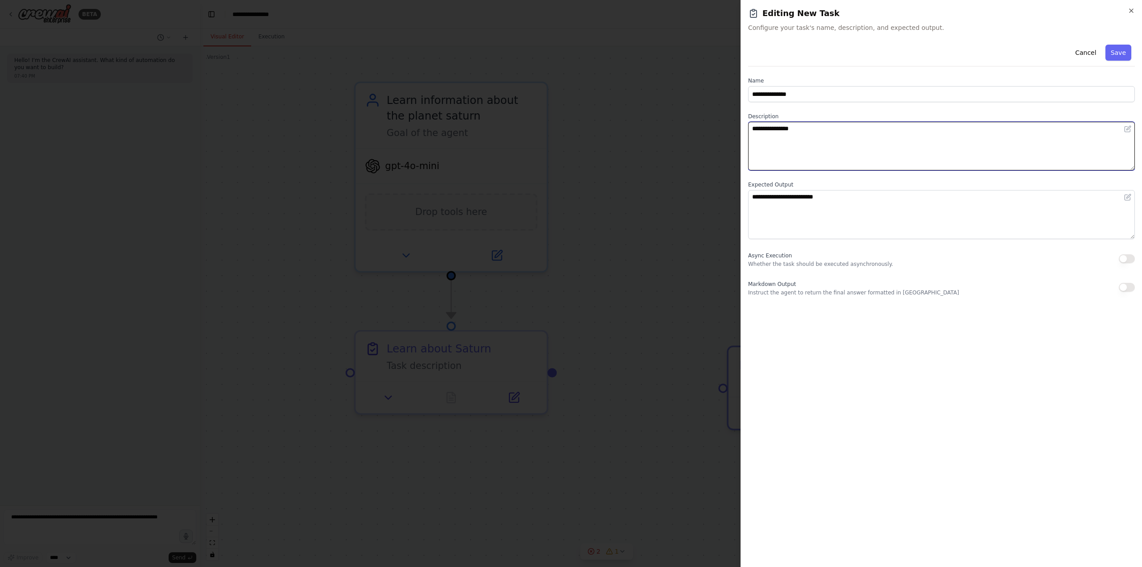
click at [808, 128] on textarea "**********" at bounding box center [941, 146] width 387 height 49
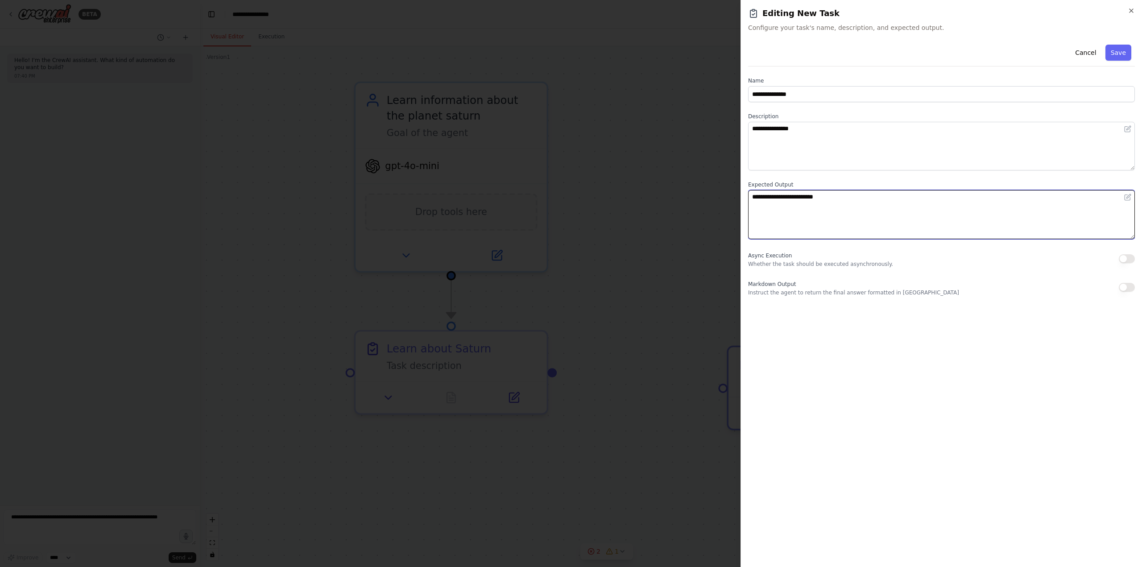
drag, startPoint x: 850, startPoint y: 201, endPoint x: 626, endPoint y: 180, distance: 225.0
click at [625, 182] on body "**********" at bounding box center [571, 283] width 1142 height 567
type textarea "**********"
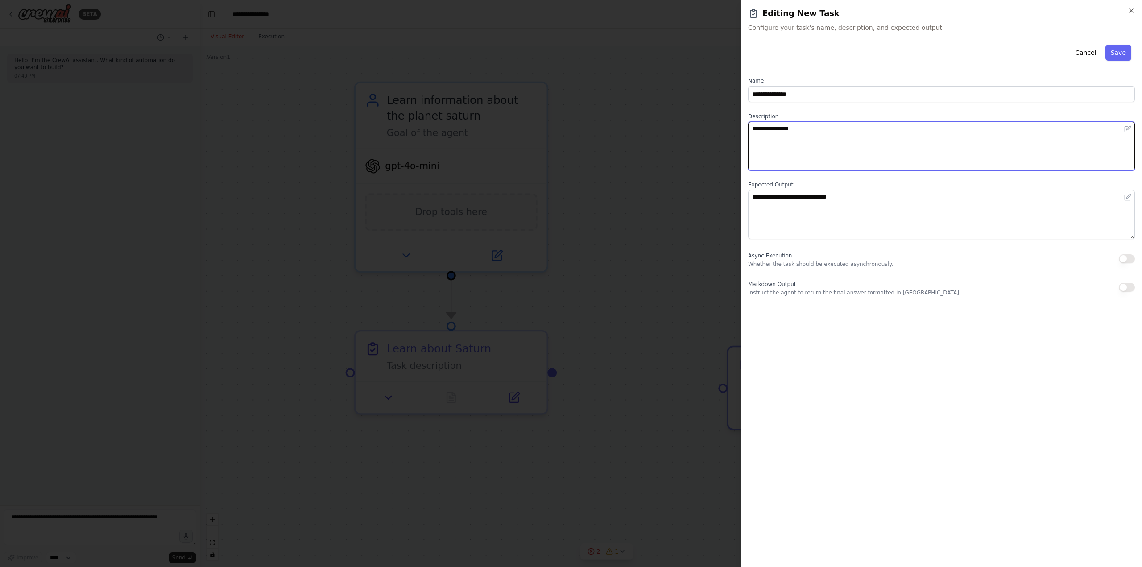
drag, startPoint x: 875, startPoint y: 141, endPoint x: 534, endPoint y: 99, distance: 343.8
click at [534, 99] on body "**********" at bounding box center [571, 283] width 1142 height 567
type textarea "**********"
click at [1119, 52] on button "Save" at bounding box center [1118, 53] width 26 height 16
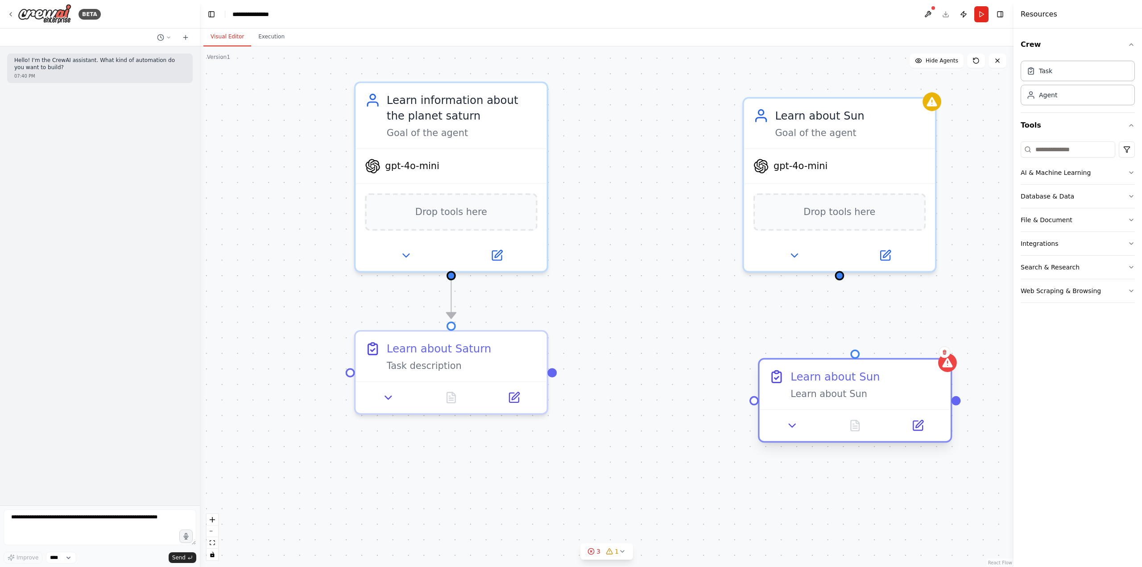
drag, startPoint x: 825, startPoint y: 345, endPoint x: 854, endPoint y: 360, distance: 32.1
click at [854, 360] on div "Learn about Sun Learn about Sun" at bounding box center [855, 385] width 191 height 50
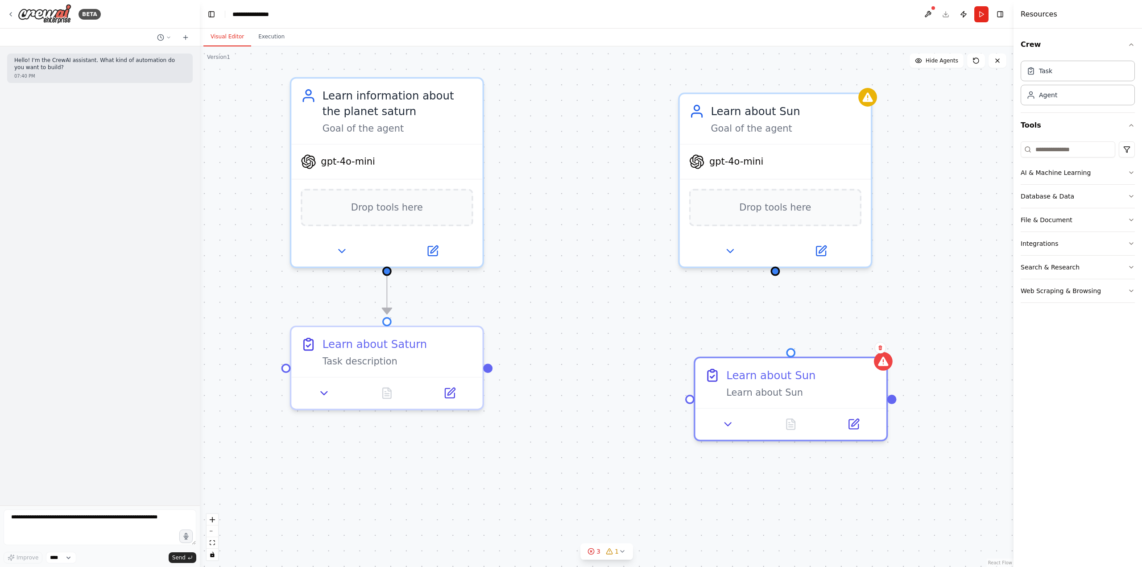
drag, startPoint x: 839, startPoint y: 279, endPoint x: 780, endPoint y: 284, distance: 59.5
click at [774, 273] on div ".deletable-edge-delete-btn { width: 20px; height: 20px; border: 0px solid #ffff…" at bounding box center [607, 306] width 814 height 521
drag, startPoint x: 792, startPoint y: 358, endPoint x: 778, endPoint y: 352, distance: 15.2
click at [777, 356] on div "Learn about Sun Learn about Sun" at bounding box center [774, 398] width 194 height 85
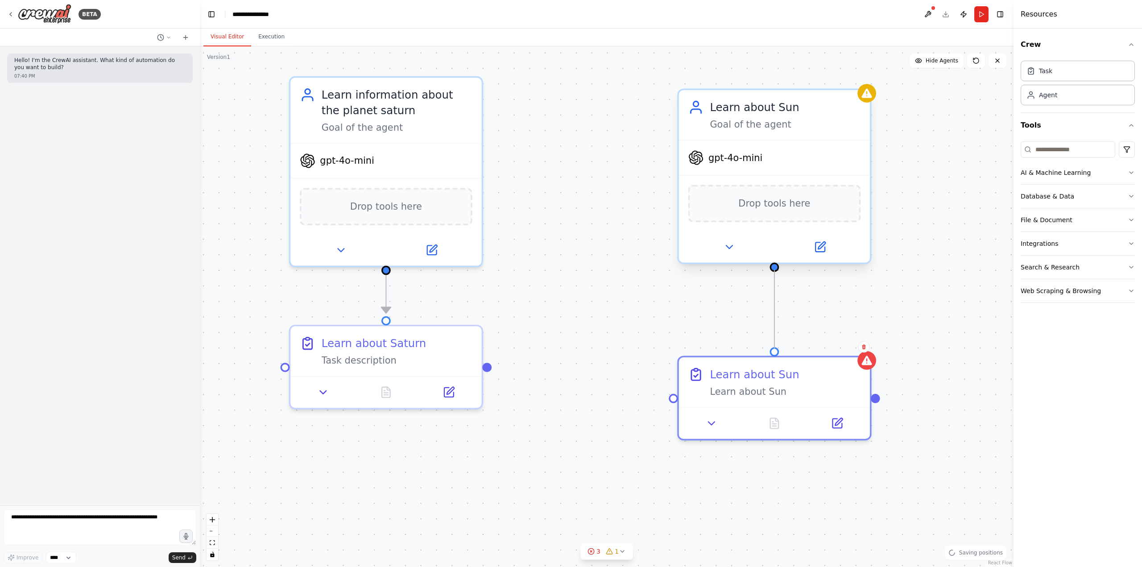
drag, startPoint x: 773, startPoint y: 349, endPoint x: 774, endPoint y: 267, distance: 82.1
click at [774, 267] on div "Learn information about the planet saturn Goal of the agent gpt-4o-mini Drop to…" at bounding box center [733, 405] width 1417 height 906
click at [1130, 265] on icon "button" at bounding box center [1131, 267] width 7 height 7
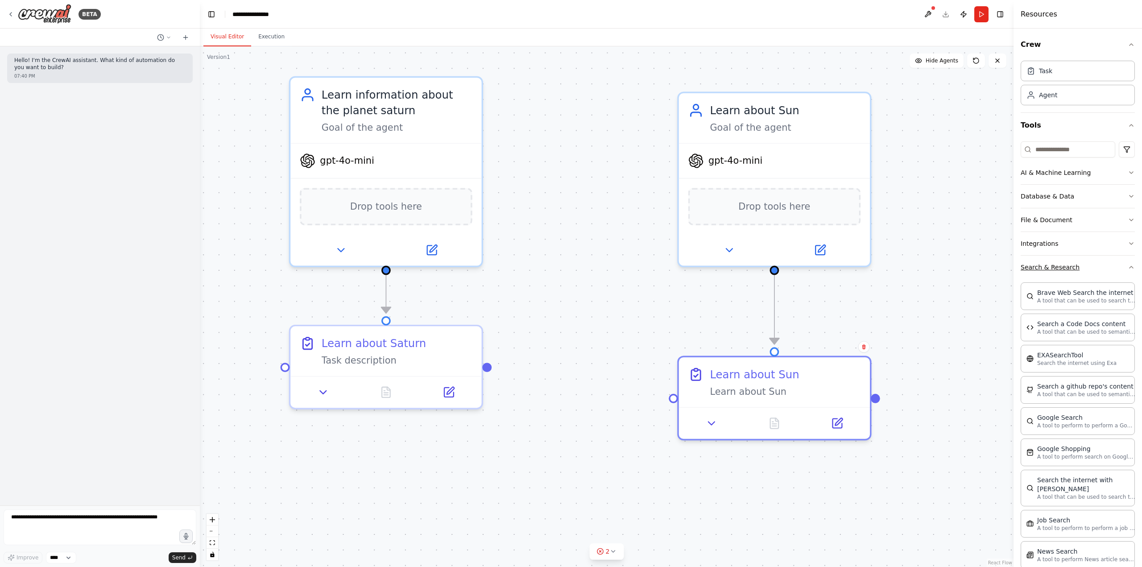
click at [1128, 268] on icon "button" at bounding box center [1131, 267] width 7 height 7
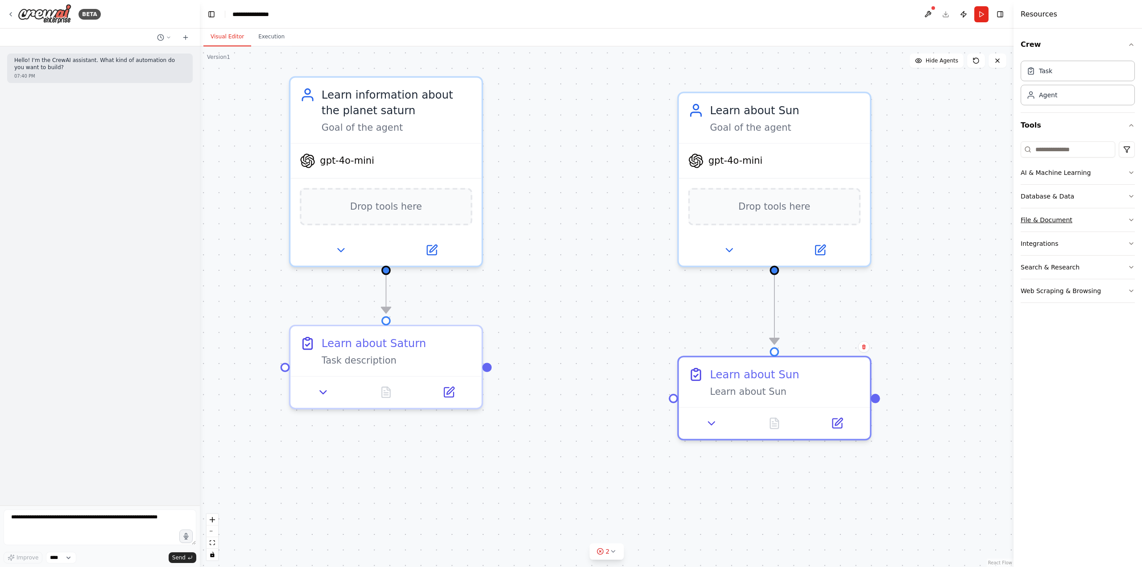
click at [1132, 220] on icon "button" at bounding box center [1131, 219] width 7 height 7
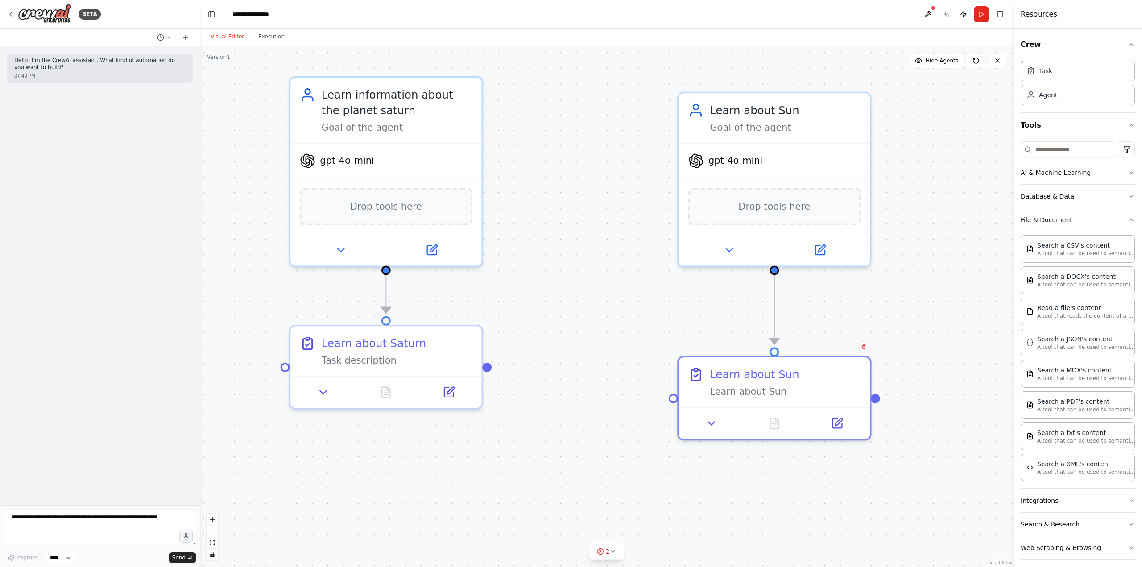
click at [1128, 219] on icon "button" at bounding box center [1131, 219] width 7 height 7
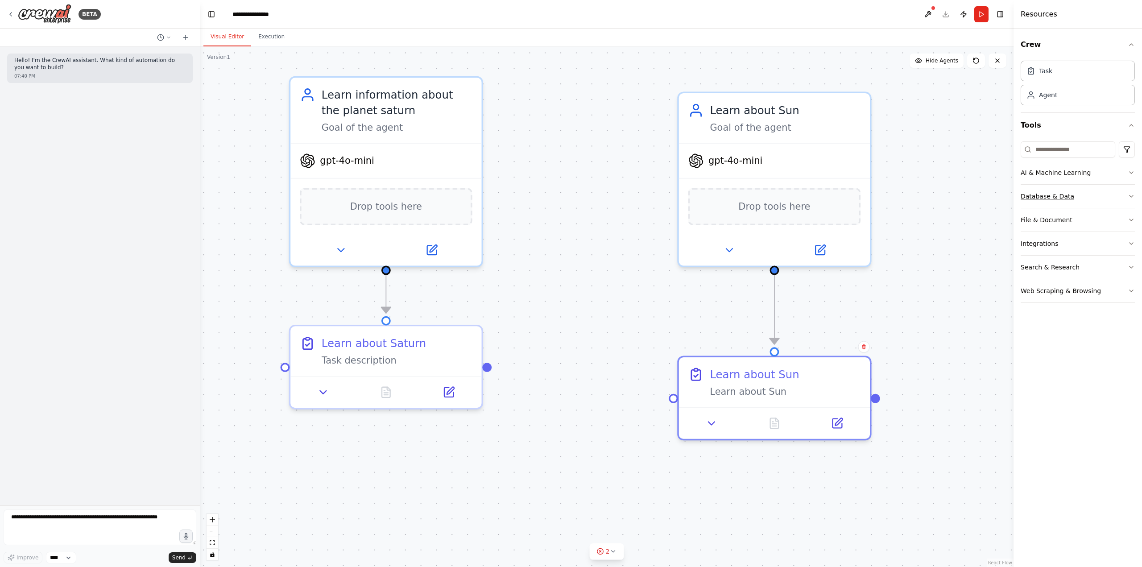
click at [1125, 192] on button "Database & Data" at bounding box center [1078, 196] width 114 height 23
click at [1126, 293] on button "Web Scraping & Browsing" at bounding box center [1078, 290] width 114 height 23
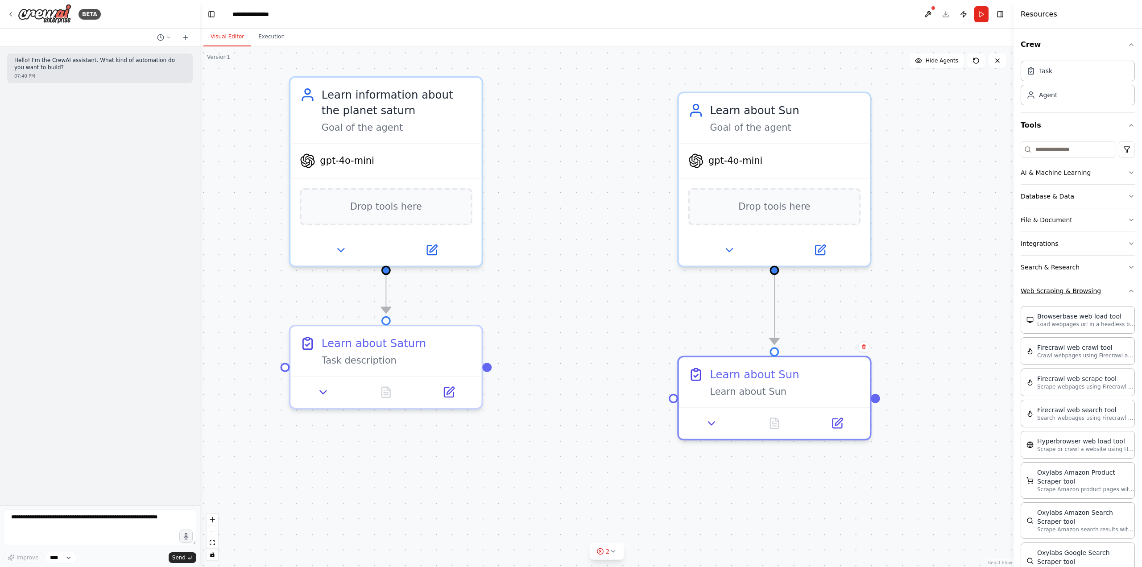
click at [1126, 293] on button "Web Scraping & Browsing" at bounding box center [1078, 290] width 114 height 23
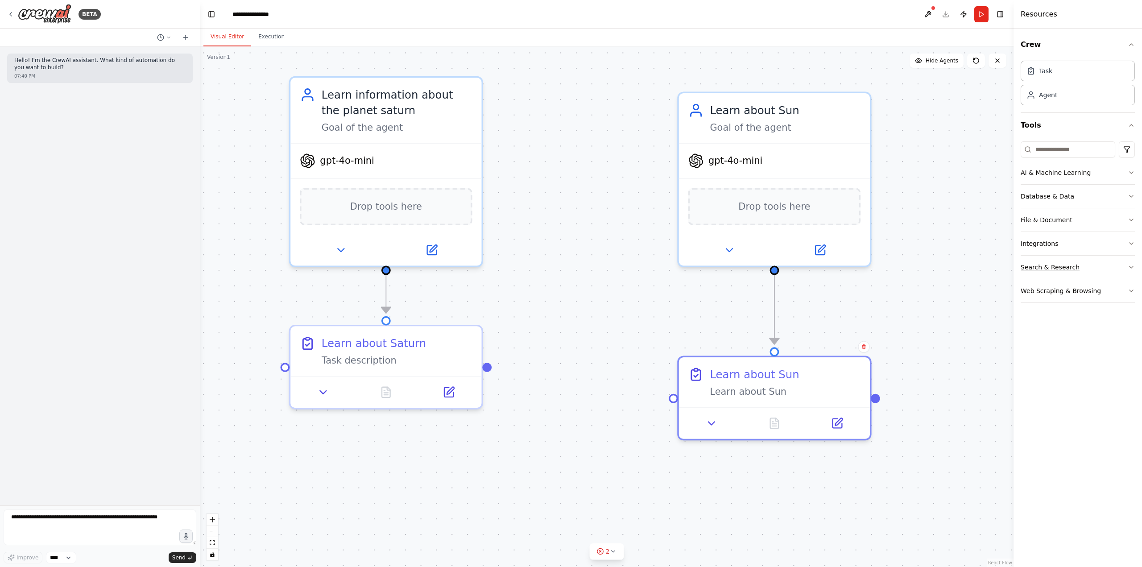
click at [1122, 271] on button "Search & Research" at bounding box center [1078, 267] width 114 height 23
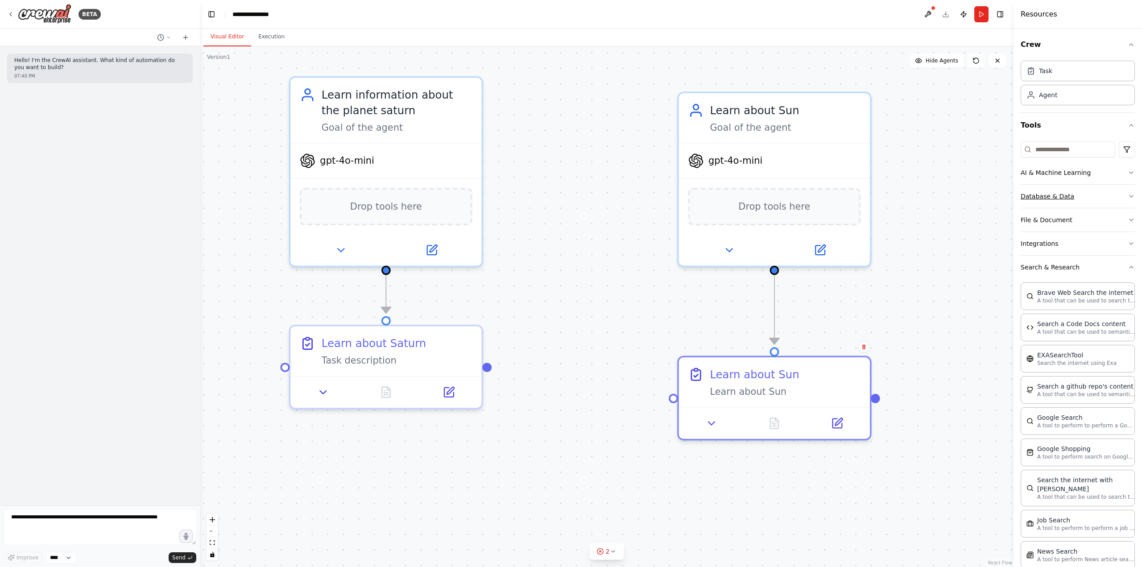
click at [1122, 191] on button "Database & Data" at bounding box center [1078, 196] width 114 height 23
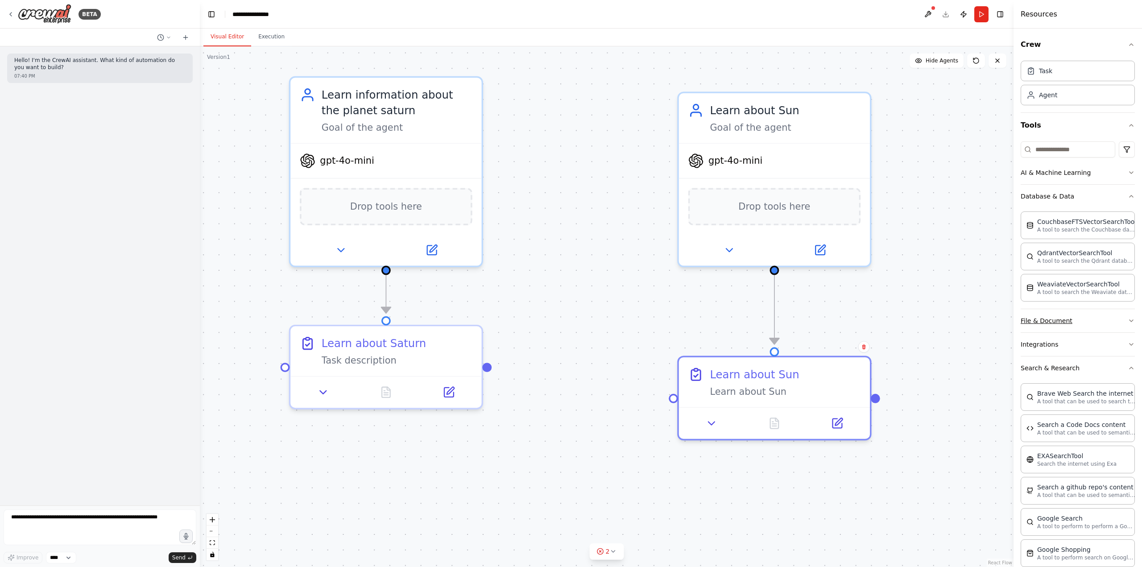
click at [1128, 322] on icon "button" at bounding box center [1131, 320] width 7 height 7
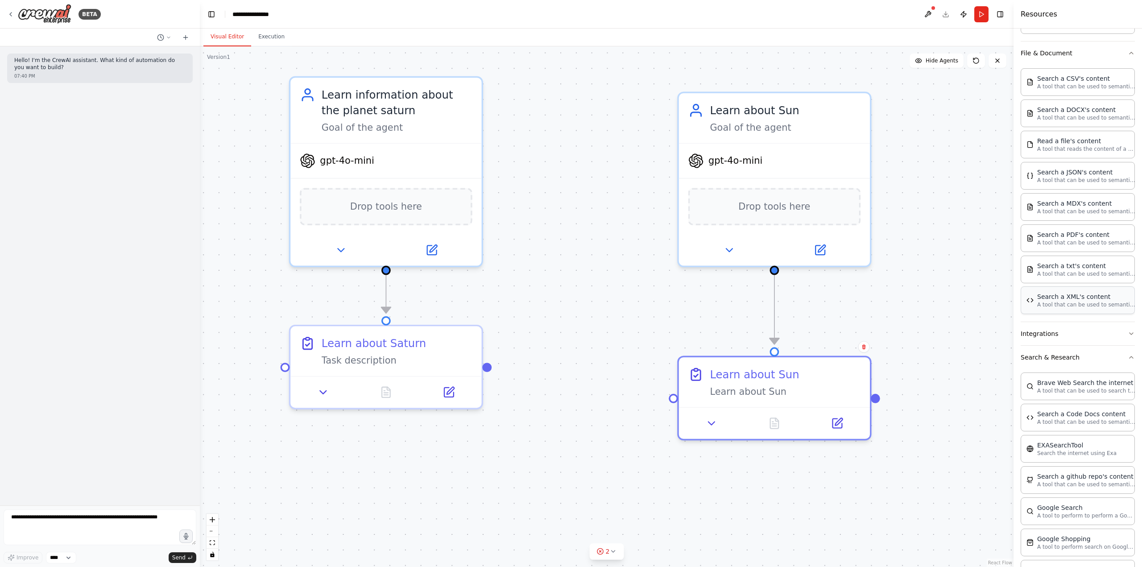
scroll to position [134, 0]
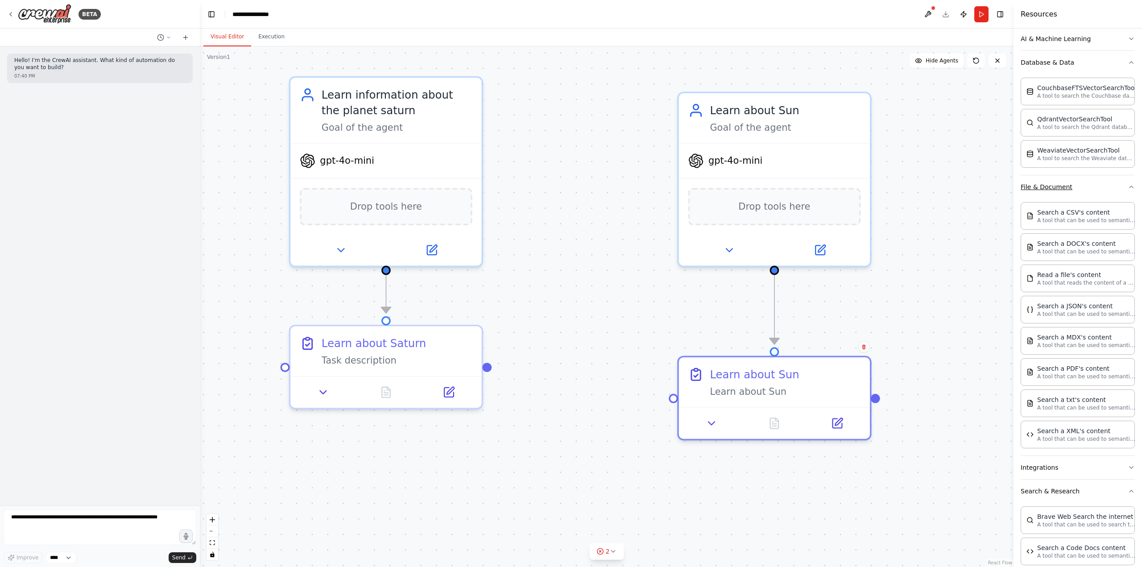
click at [1128, 187] on icon "button" at bounding box center [1131, 186] width 7 height 7
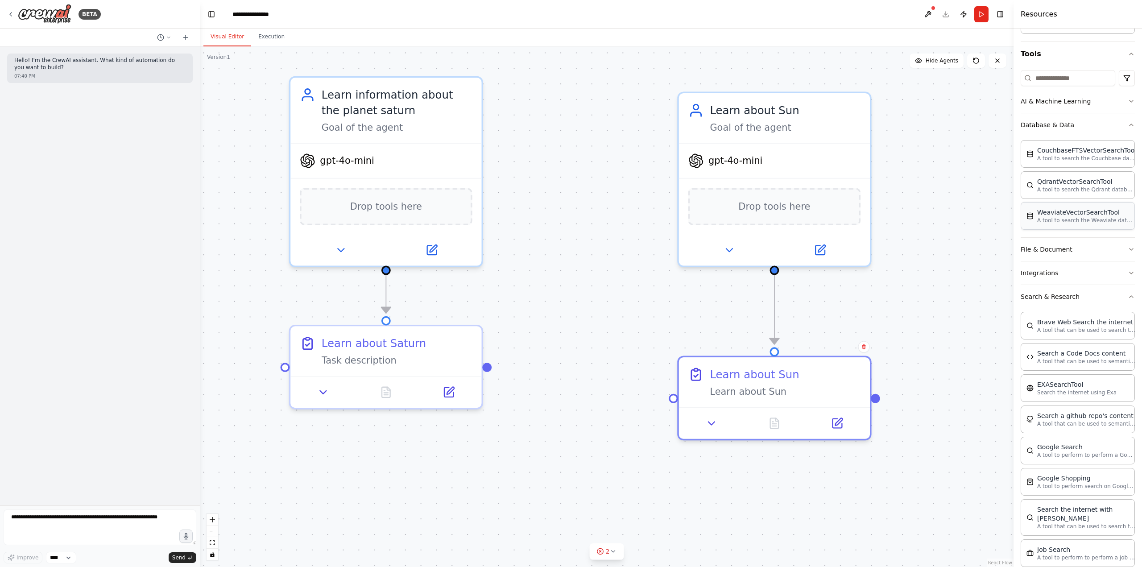
scroll to position [0, 0]
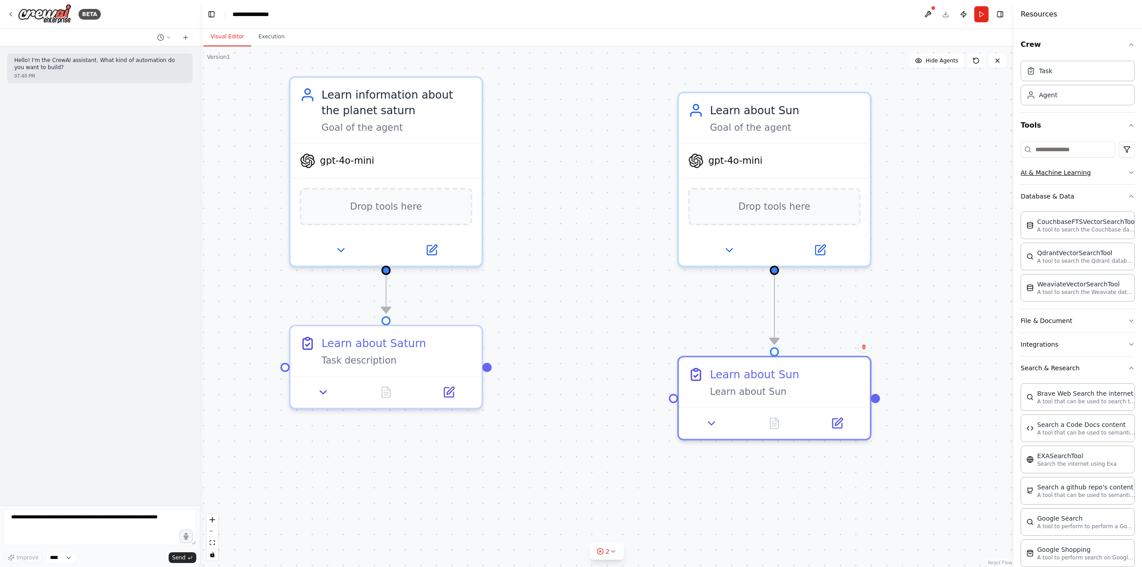
click at [1128, 173] on icon "button" at bounding box center [1131, 172] width 7 height 7
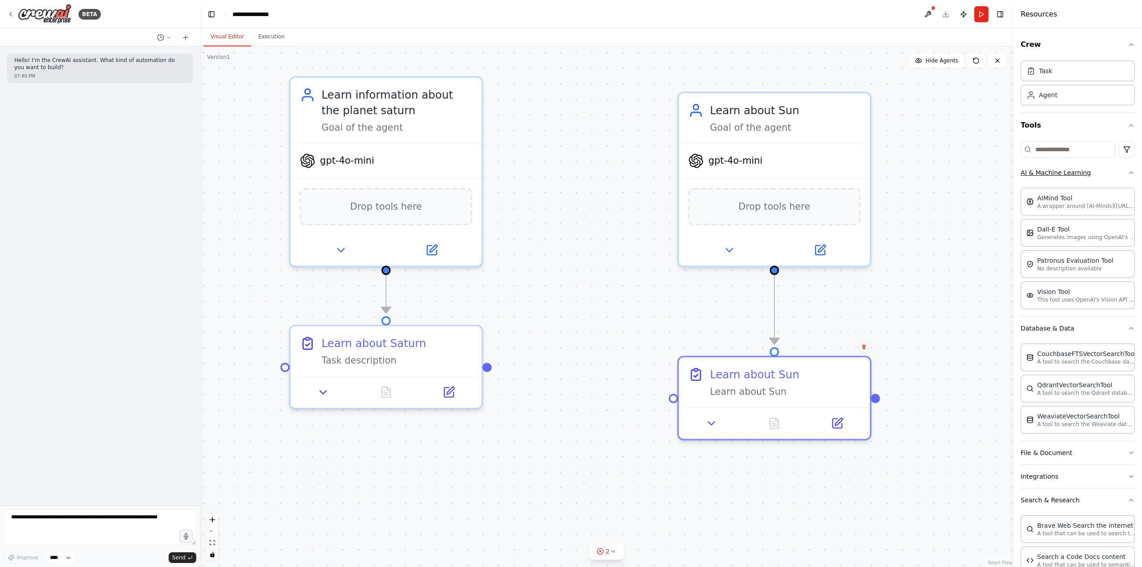
click at [1128, 173] on icon "button" at bounding box center [1131, 172] width 7 height 7
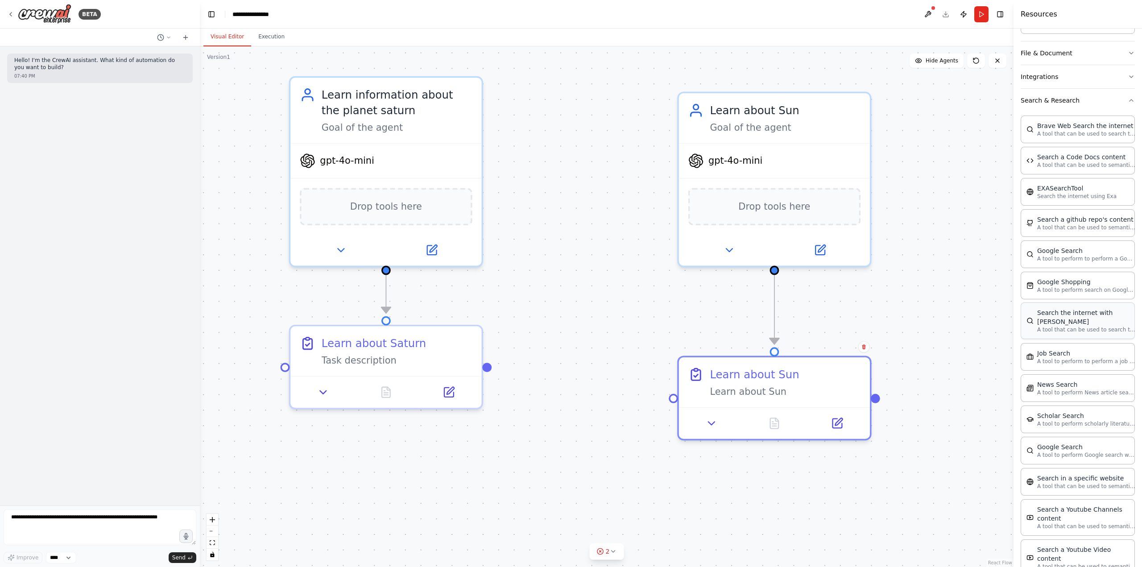
scroll to position [297, 0]
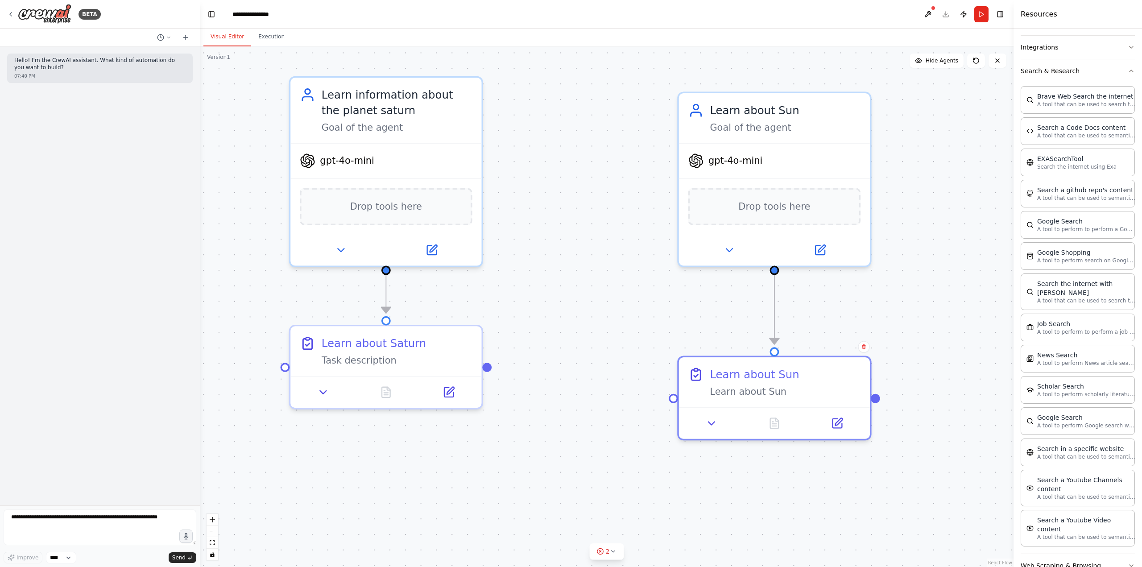
click at [1120, 554] on button "Web Scraping & Browsing" at bounding box center [1078, 565] width 114 height 23
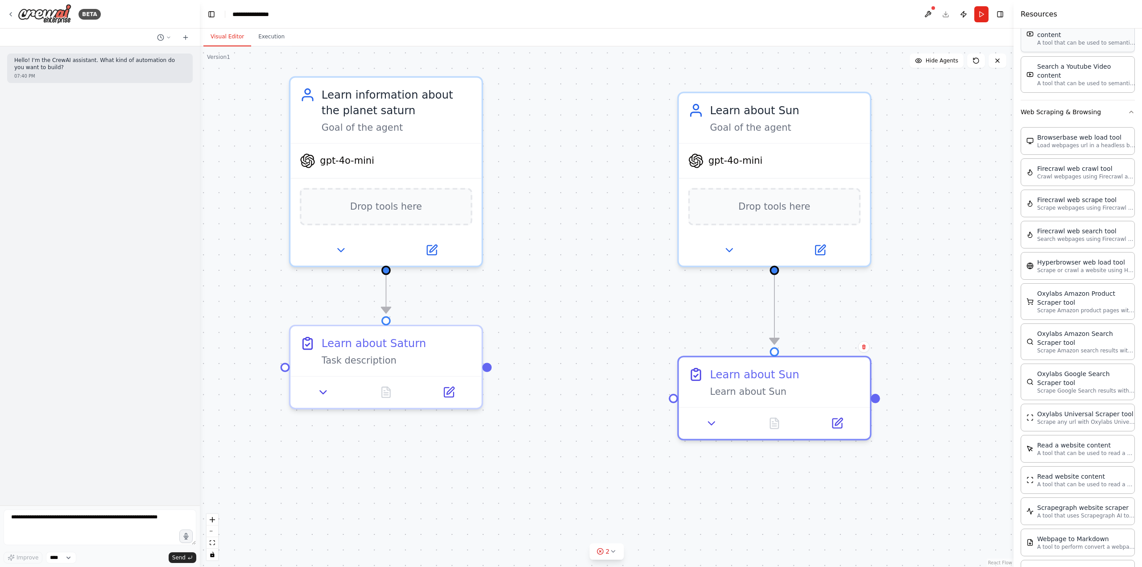
scroll to position [788, 0]
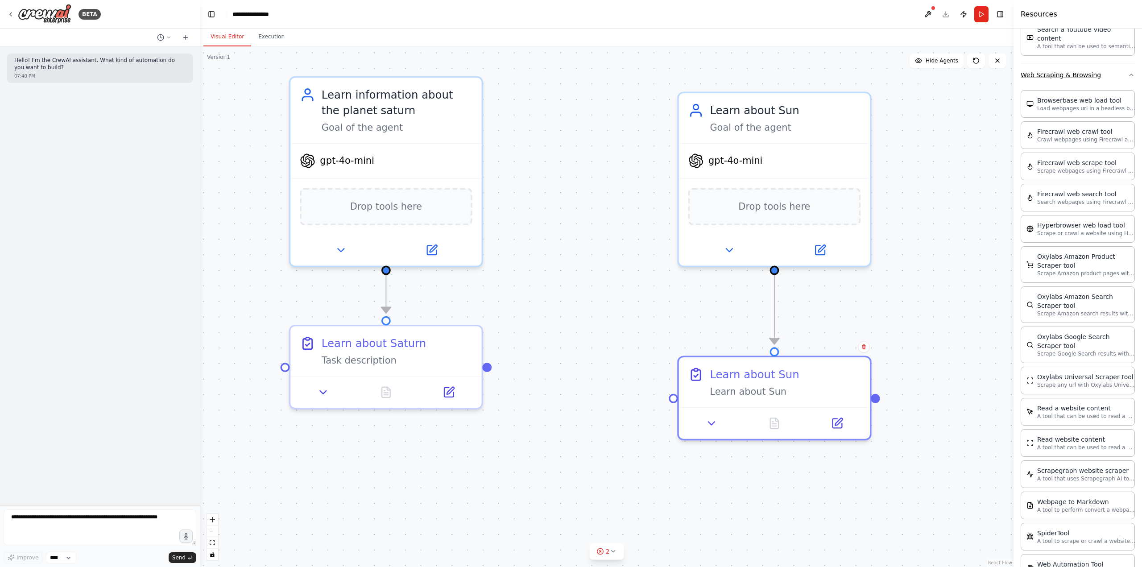
click at [1128, 71] on icon "button" at bounding box center [1131, 74] width 7 height 7
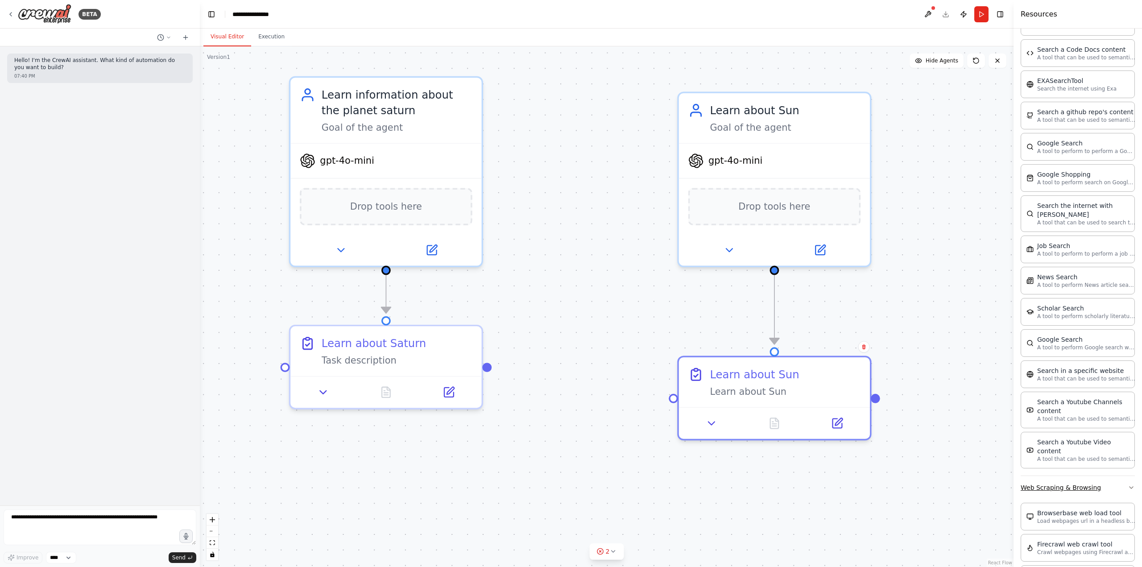
scroll to position [297, 0]
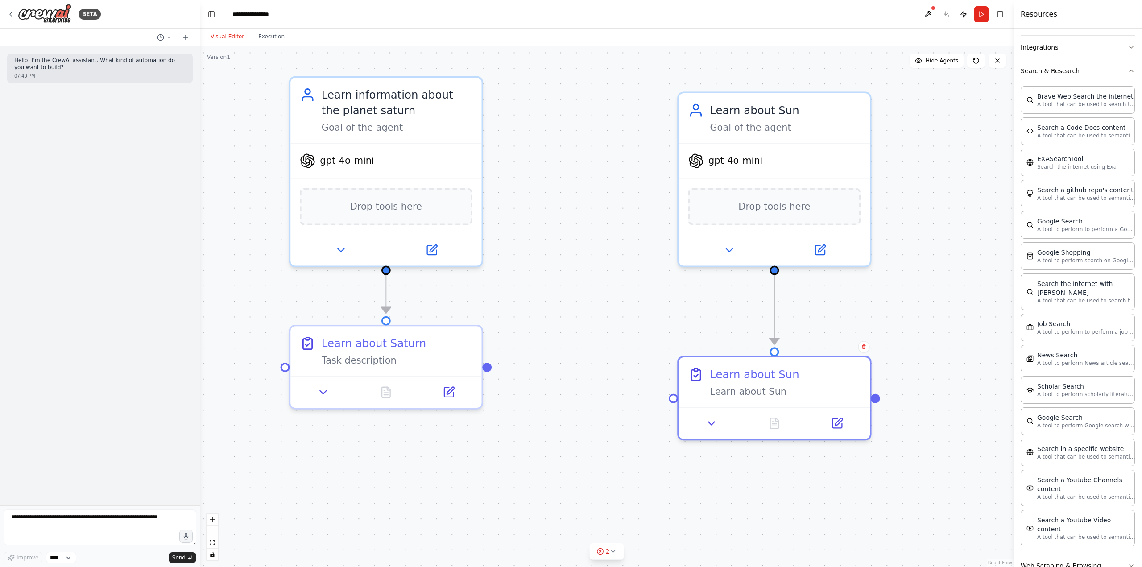
click at [1128, 71] on icon "button" at bounding box center [1131, 70] width 7 height 7
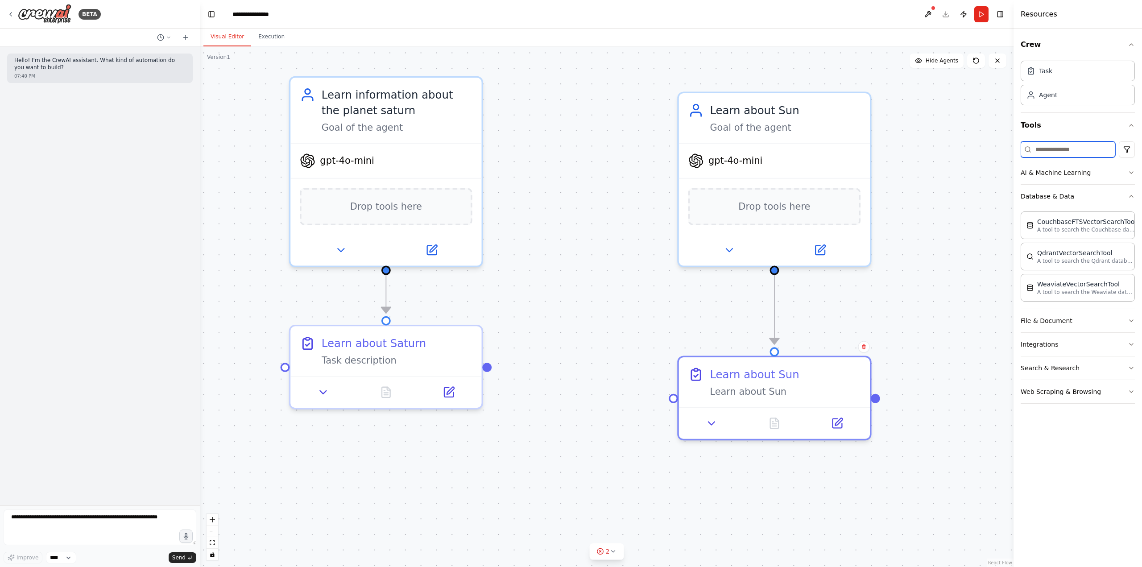
click at [1076, 148] on input at bounding box center [1068, 149] width 95 height 16
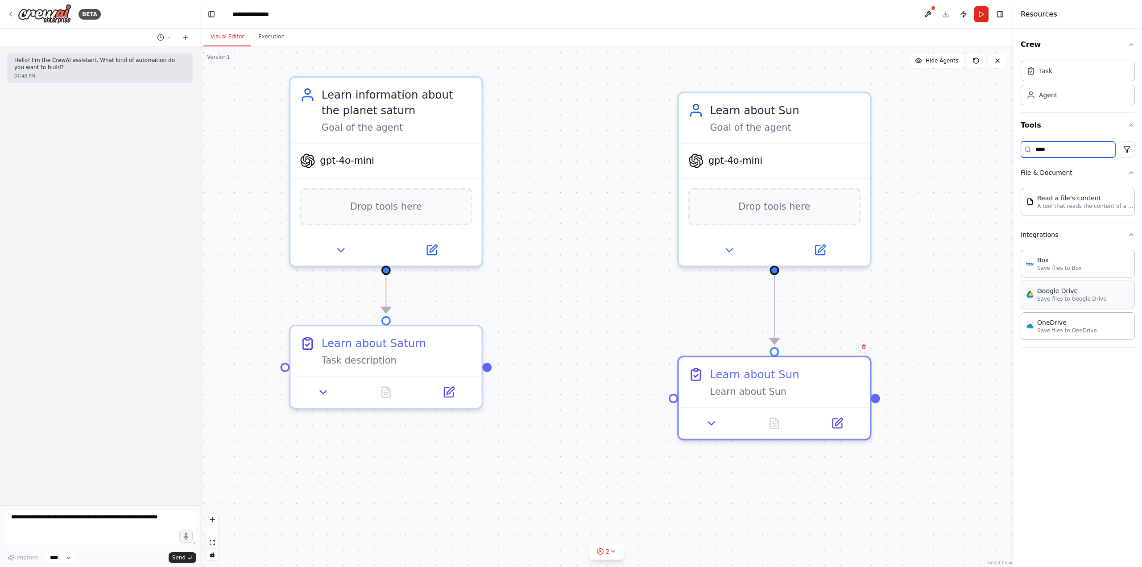
type input "****"
click at [781, 206] on img at bounding box center [774, 205] width 19 height 19
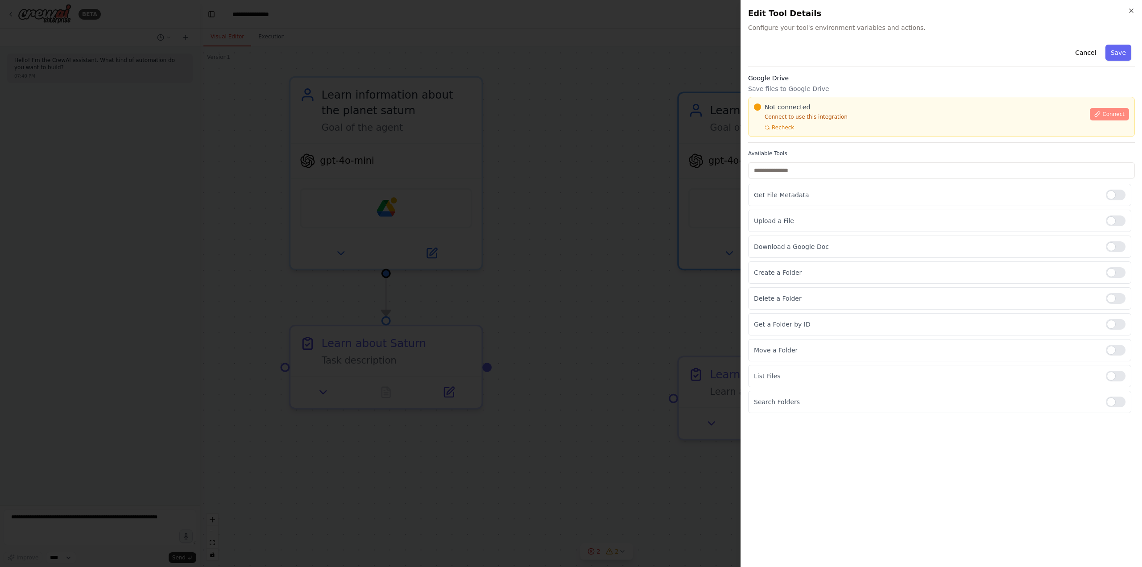
click at [1115, 115] on span "Connect" at bounding box center [1113, 114] width 22 height 7
click at [1110, 114] on span "Connect" at bounding box center [1113, 114] width 22 height 7
click at [1100, 112] on icon at bounding box center [1097, 114] width 5 height 5
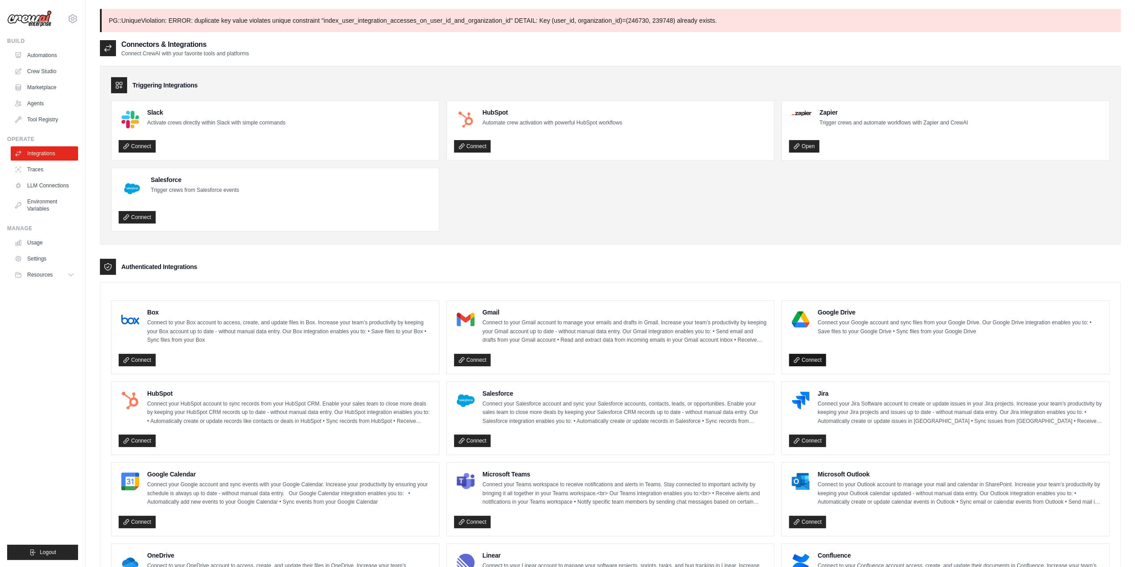
click at [792, 354] on link "Connect" at bounding box center [807, 360] width 37 height 12
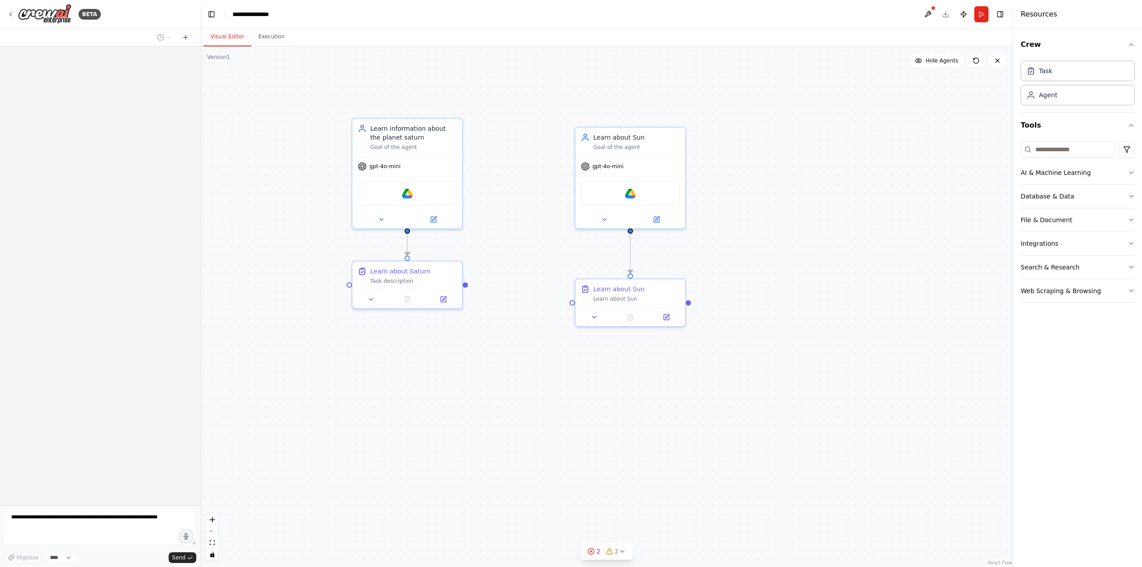
click at [849, 345] on div ".deletable-edge-delete-btn { width: 20px; height: 20px; border: 0px solid #ffff…" at bounding box center [607, 306] width 814 height 521
click at [254, 37] on button "Execution" at bounding box center [271, 37] width 41 height 19
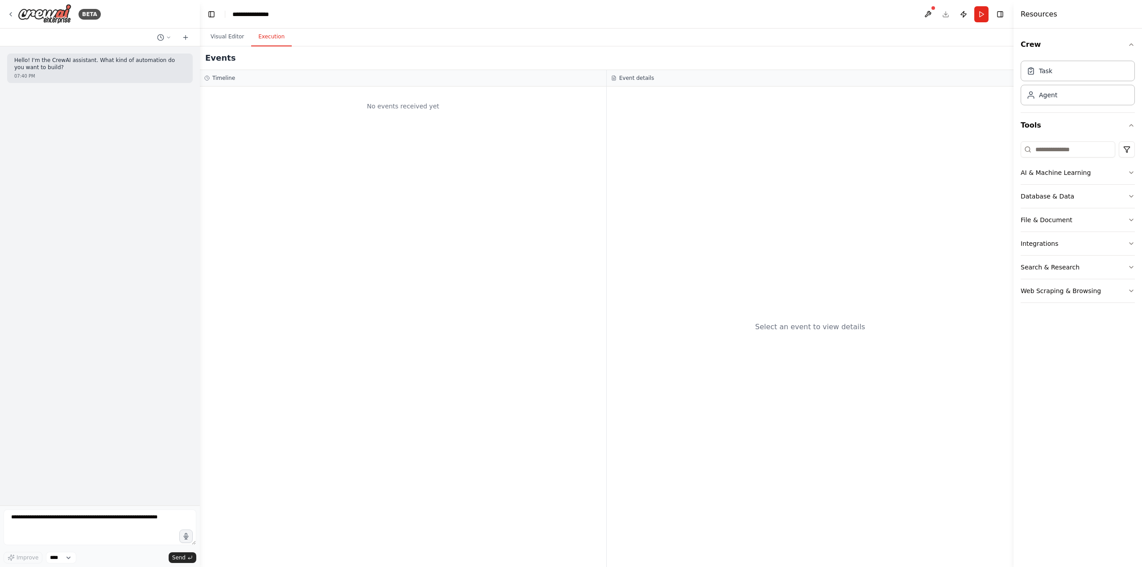
click at [393, 122] on div "No events received yet" at bounding box center [403, 327] width 406 height 480
drag, startPoint x: 391, startPoint y: 124, endPoint x: 277, endPoint y: 108, distance: 115.6
click at [277, 108] on div "No events received yet" at bounding box center [402, 106] width 397 height 30
